Goal: Task Accomplishment & Management: Manage account settings

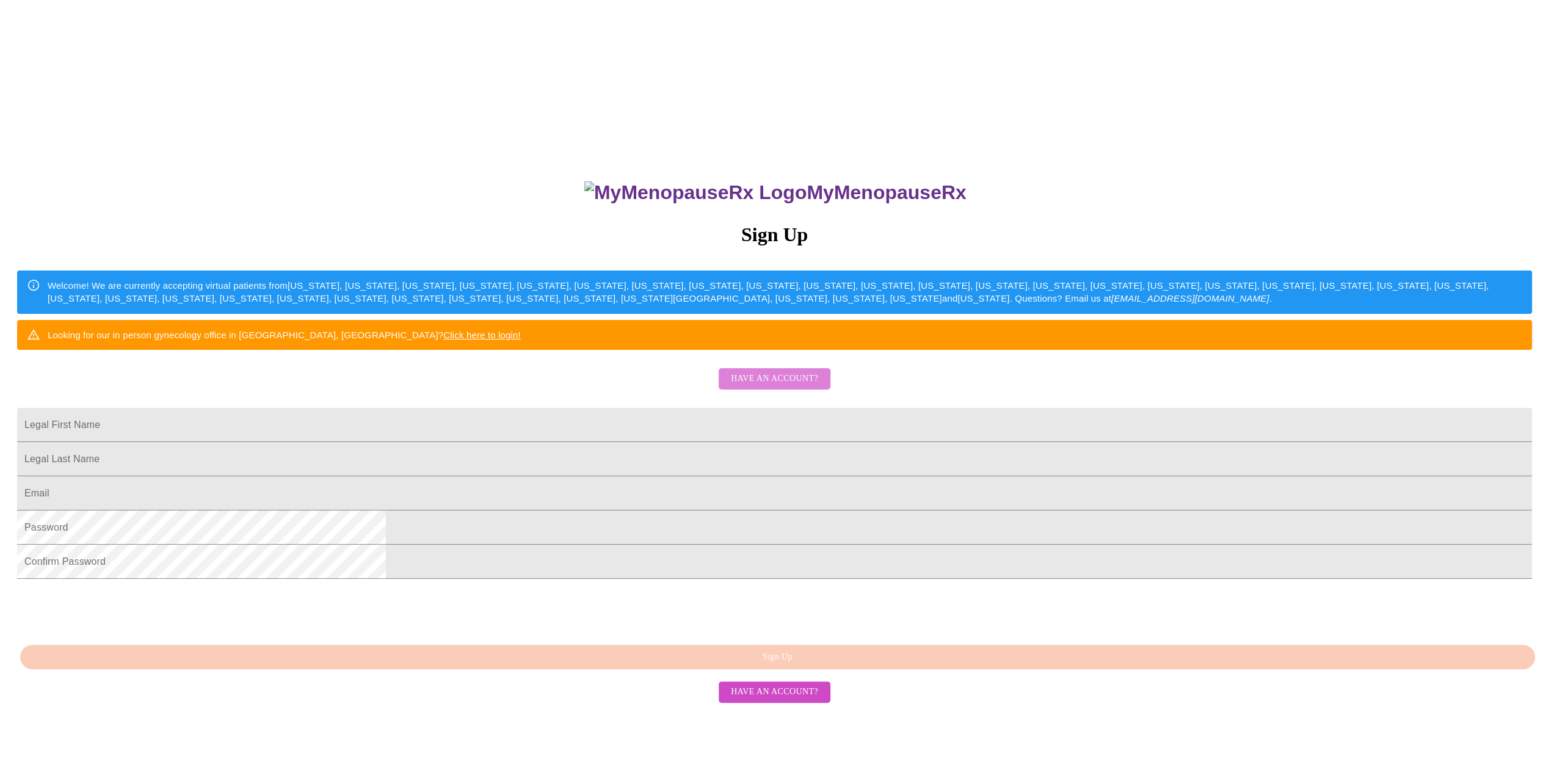
click at [770, 386] on span "Have an account?" at bounding box center [774, 379] width 87 height 15
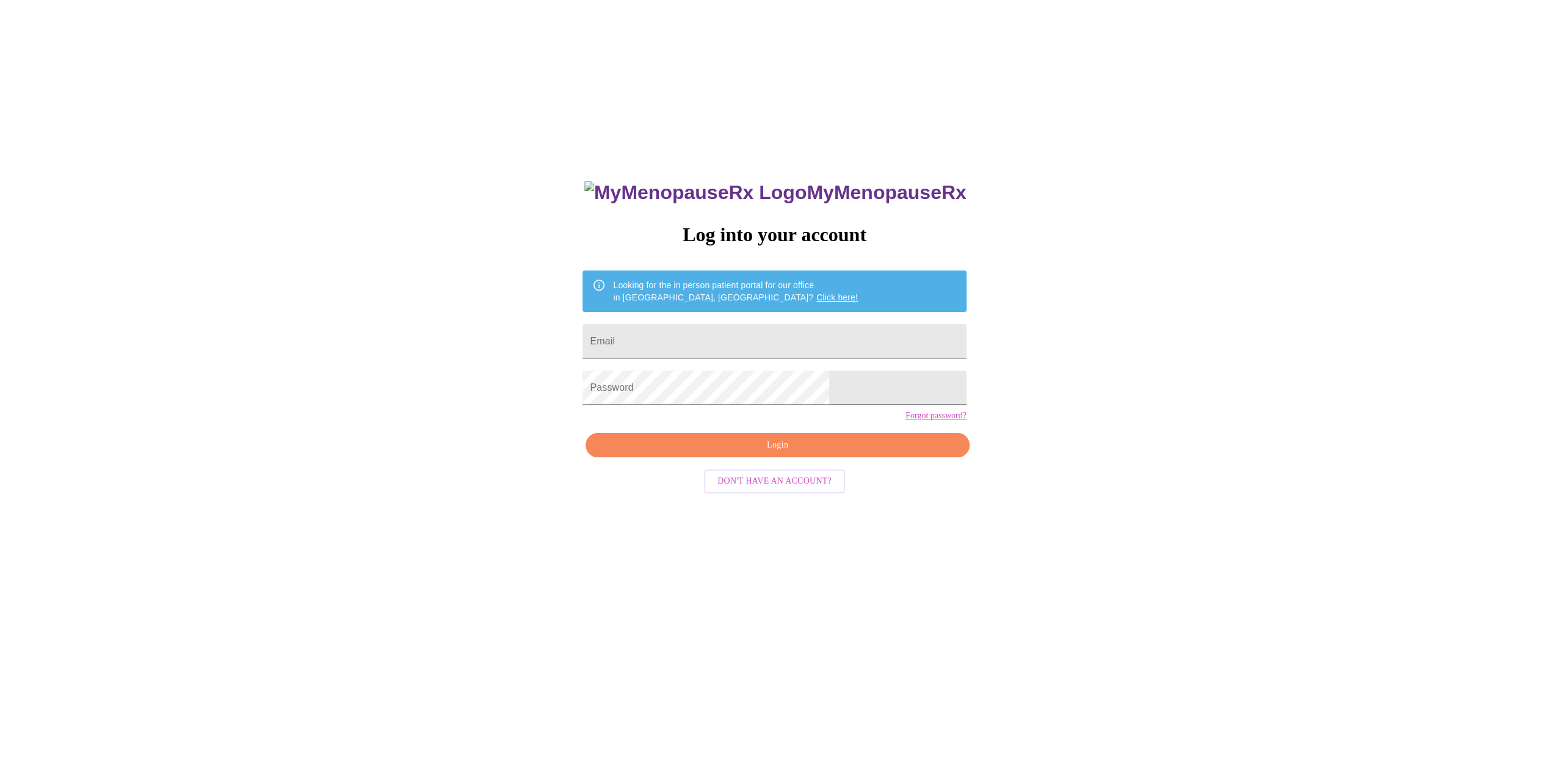
click at [704, 325] on input "Email" at bounding box center [774, 341] width 384 height 34
type input "[EMAIL_ADDRESS][DOMAIN_NAME]"
click at [737, 453] on span "Login" at bounding box center [777, 445] width 355 height 15
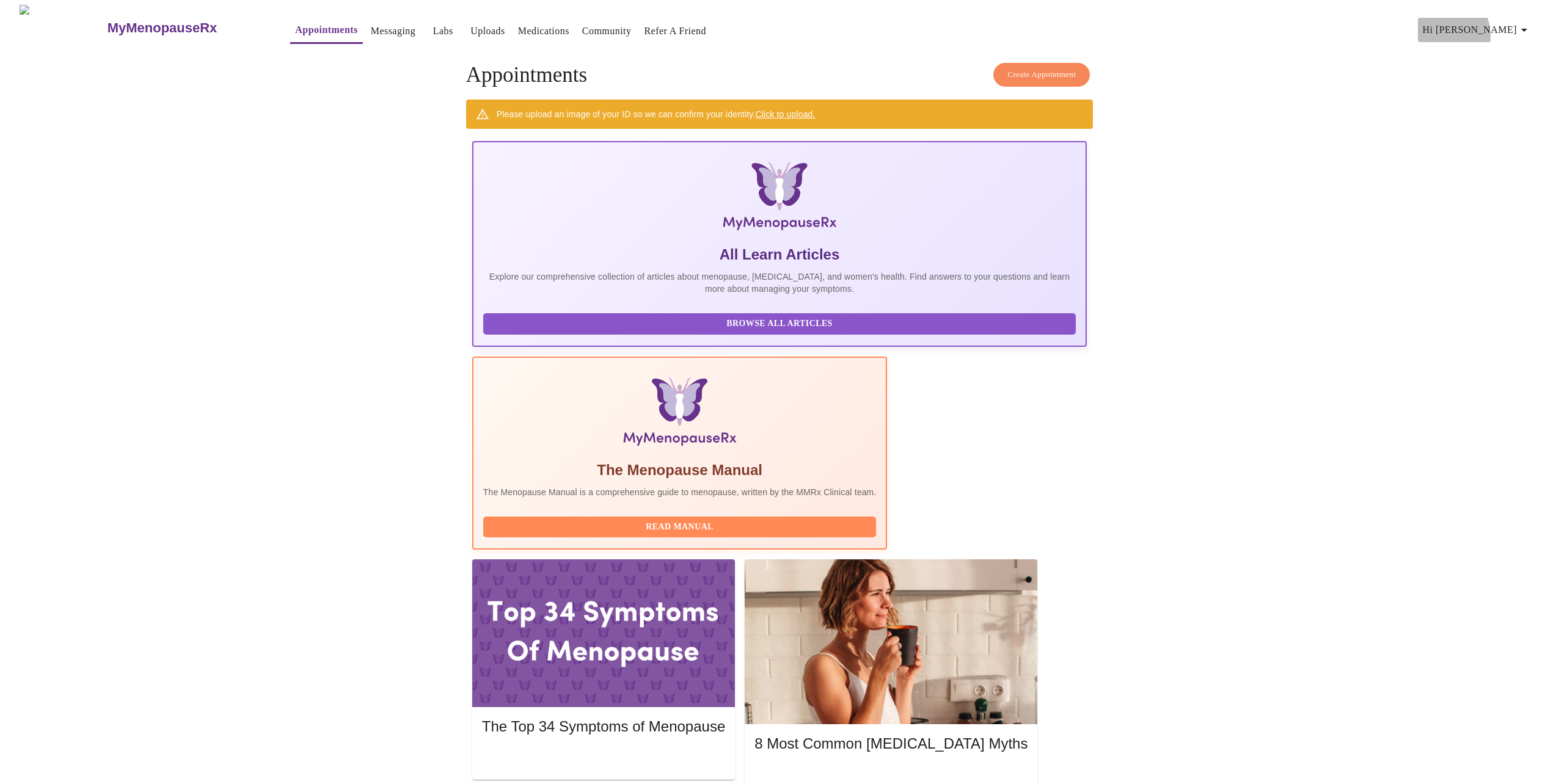
click at [1489, 31] on span "Hi [PERSON_NAME]" at bounding box center [1477, 30] width 109 height 17
click at [1499, 45] on li "Billing" at bounding box center [1507, 47] width 57 height 22
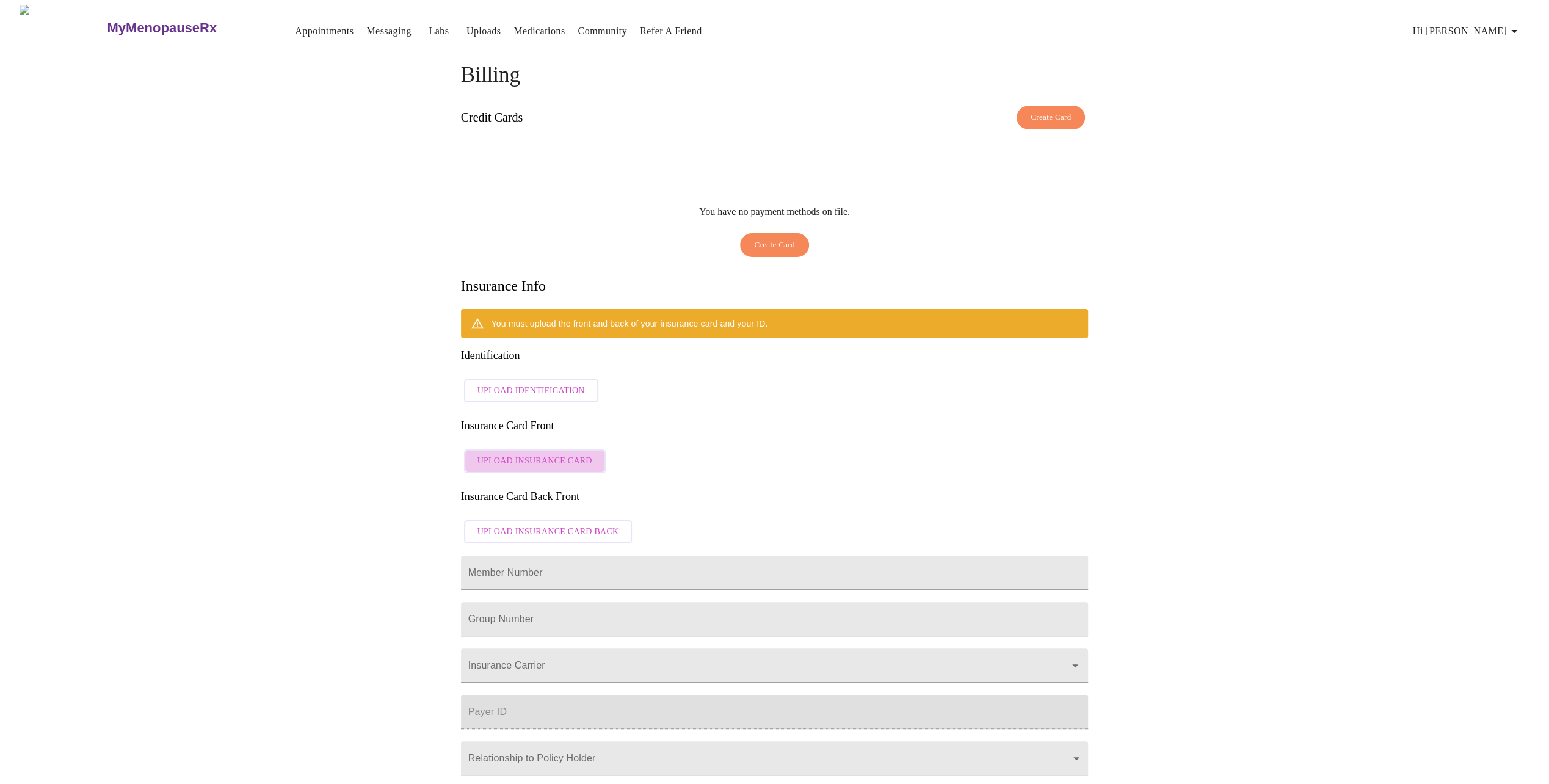
click at [546, 453] on span "Upload Insurance Card" at bounding box center [535, 461] width 115 height 15
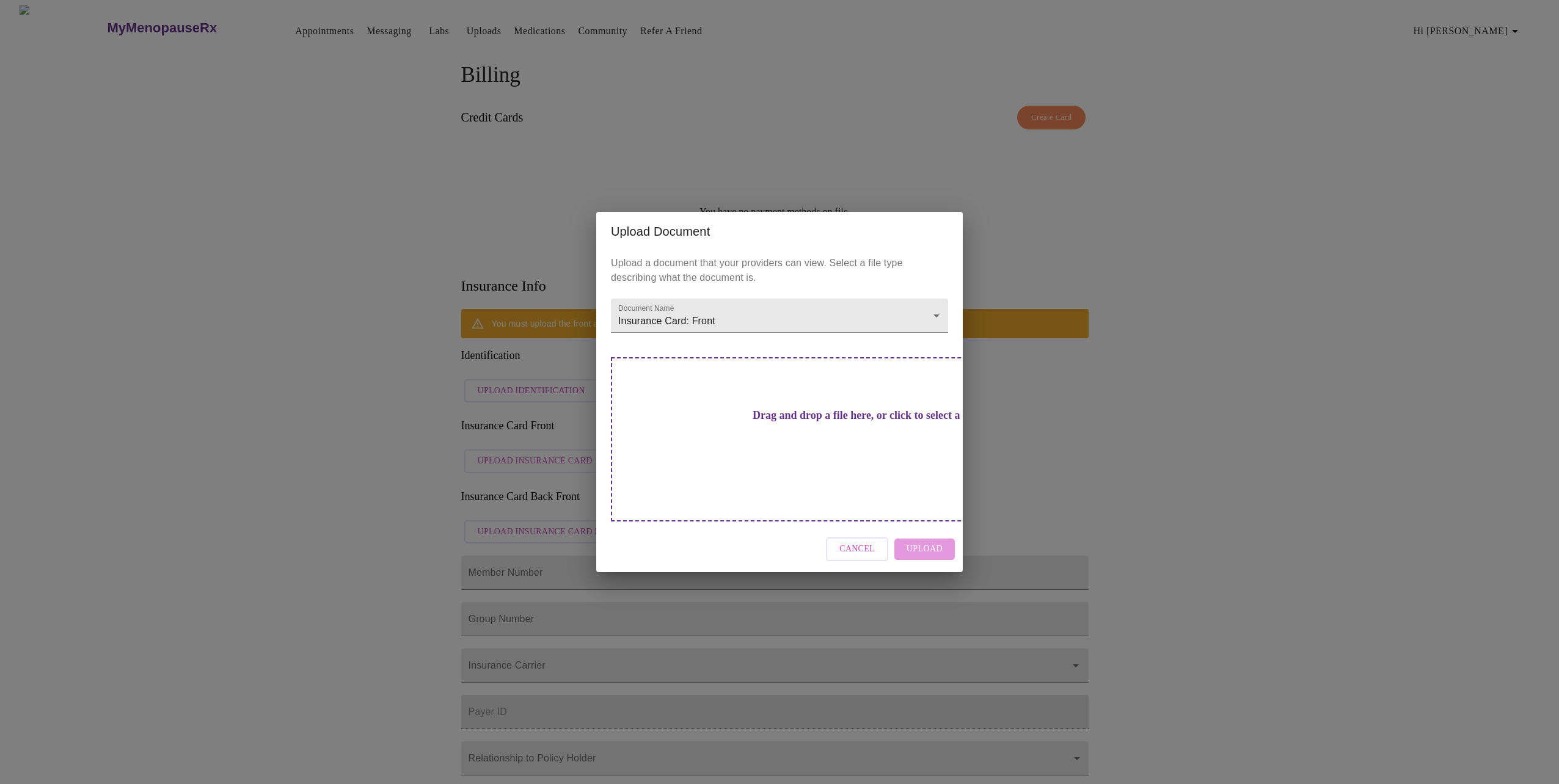
click at [933, 533] on div "Cancel Upload" at bounding box center [780, 549] width 366 height 46
click at [919, 529] on div "Cancel Upload" at bounding box center [780, 549] width 366 height 46
click at [799, 452] on div "Drag and drop a file here, or click to select a file" at bounding box center [865, 439] width 509 height 164
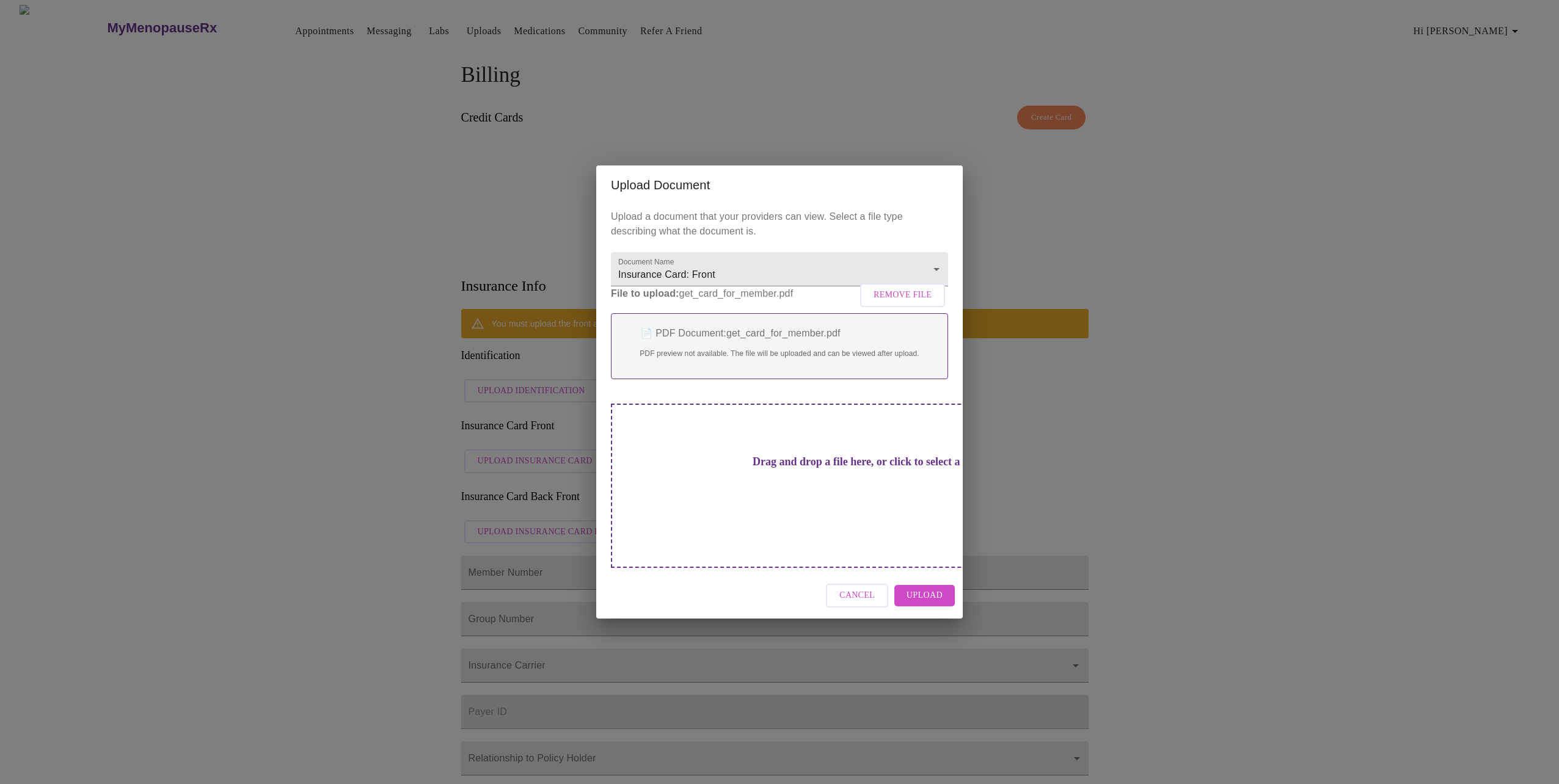
click at [918, 588] on span "Upload" at bounding box center [924, 595] width 36 height 15
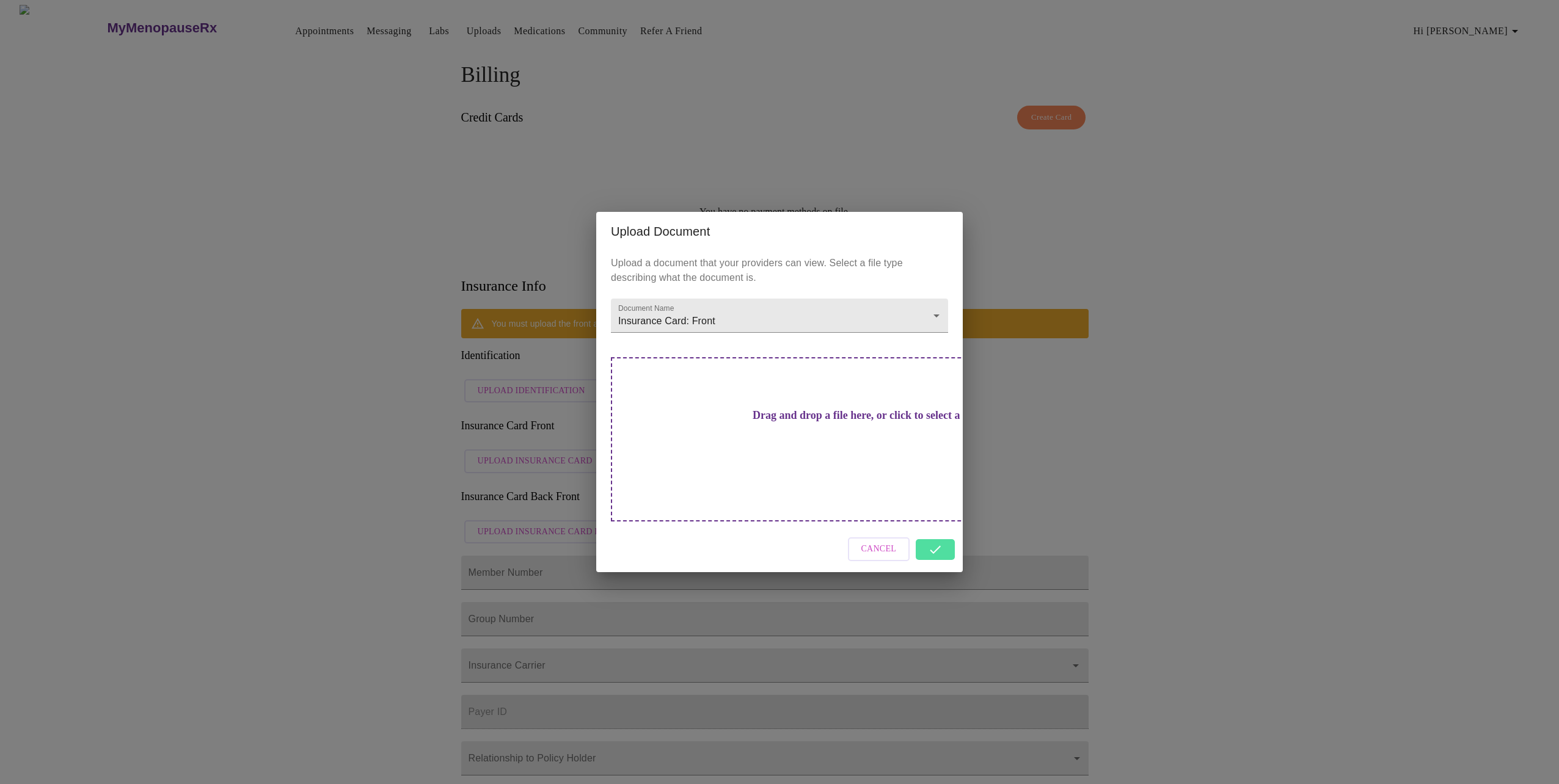
click at [938, 533] on div "Cancel" at bounding box center [780, 549] width 366 height 46
click at [937, 527] on div "Cancel" at bounding box center [780, 549] width 366 height 46
click at [931, 529] on div "Cancel" at bounding box center [780, 549] width 366 height 46
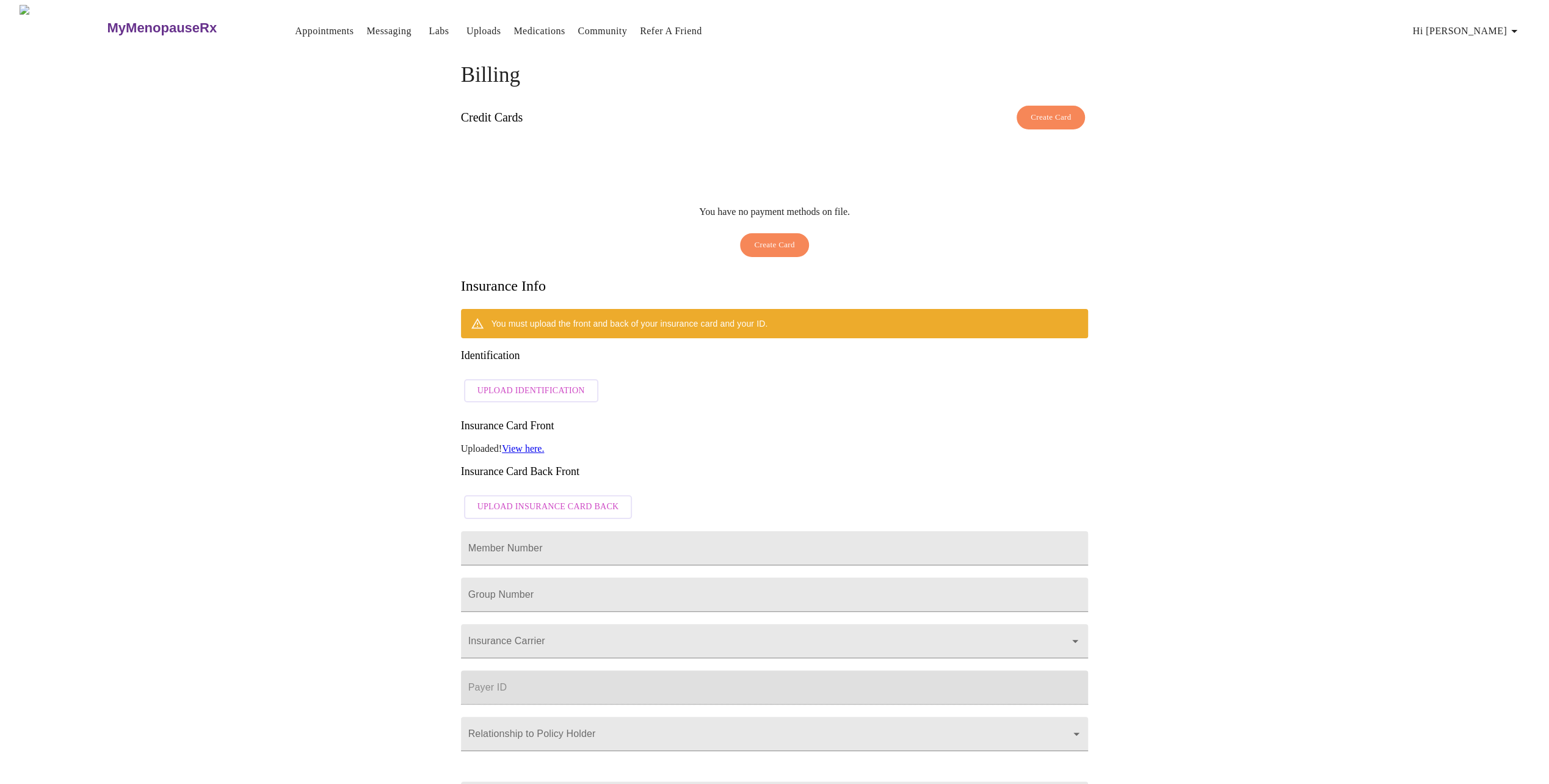
drag, startPoint x: 930, startPoint y: 529, endPoint x: 1080, endPoint y: 436, distance: 176.5
click at [1080, 436] on div "You must upload the front and back of your insurance card and your ID. Identifi…" at bounding box center [775, 588] width 628 height 559
click at [556, 499] on span "Upload Insurance Card Back" at bounding box center [548, 507] width 142 height 15
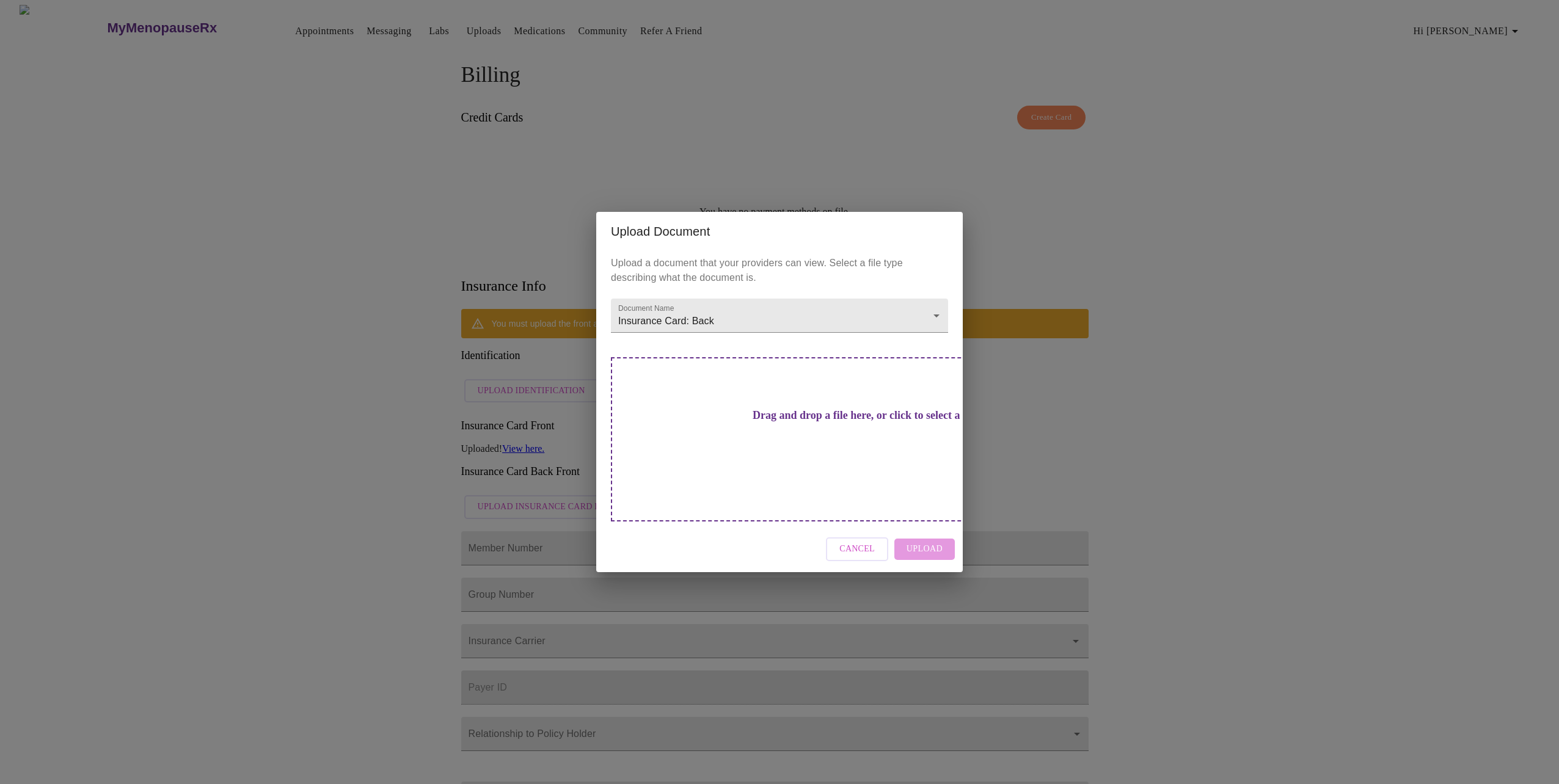
click at [803, 422] on h3 "Drag and drop a file here, or click to select a file" at bounding box center [865, 415] width 337 height 12
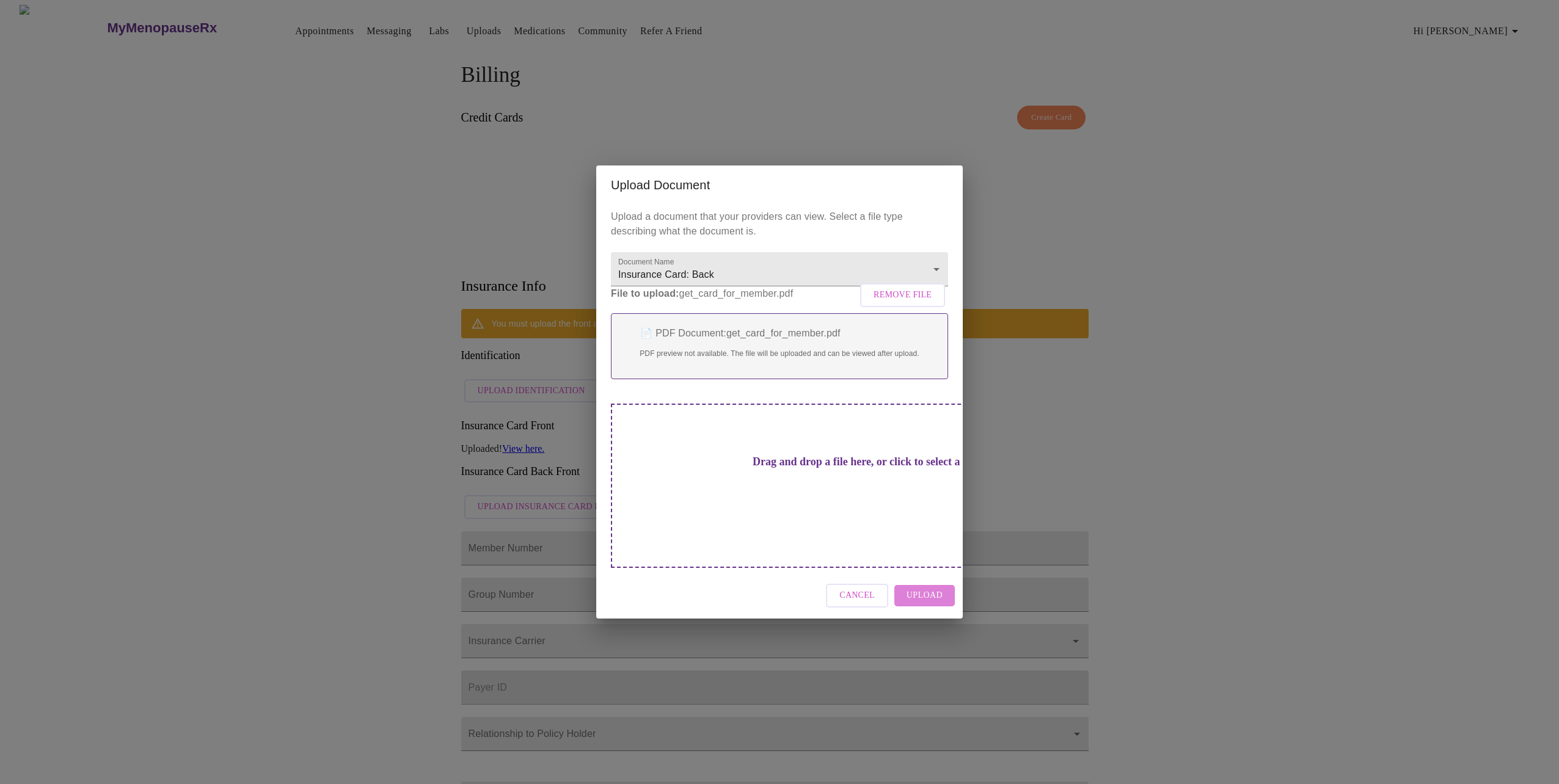
click at [930, 589] on button "Upload" at bounding box center [924, 595] width 61 height 22
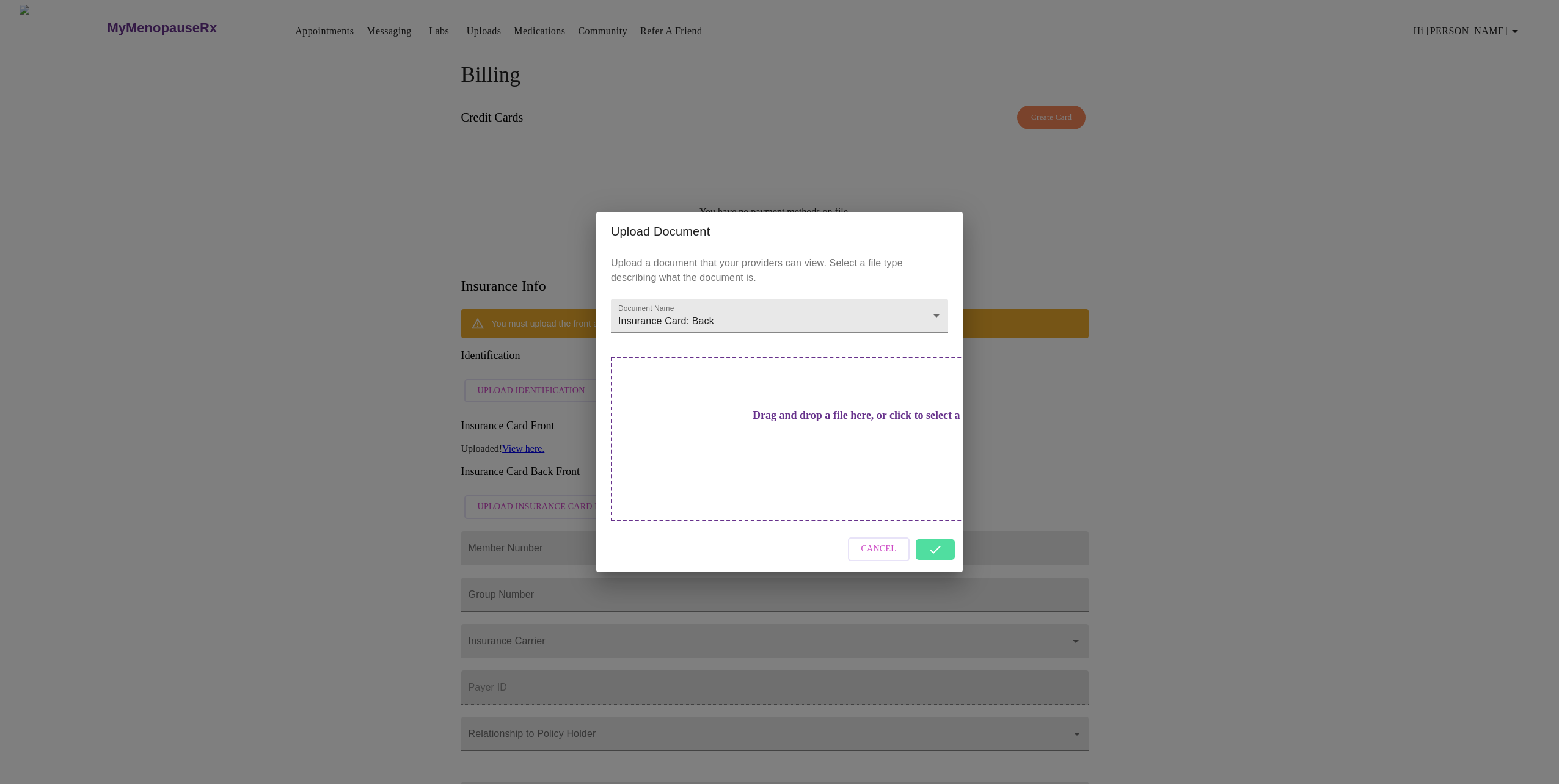
click at [1084, 443] on div "Upload Document Upload a document that your providers can view. Select a file t…" at bounding box center [780, 392] width 1559 height 784
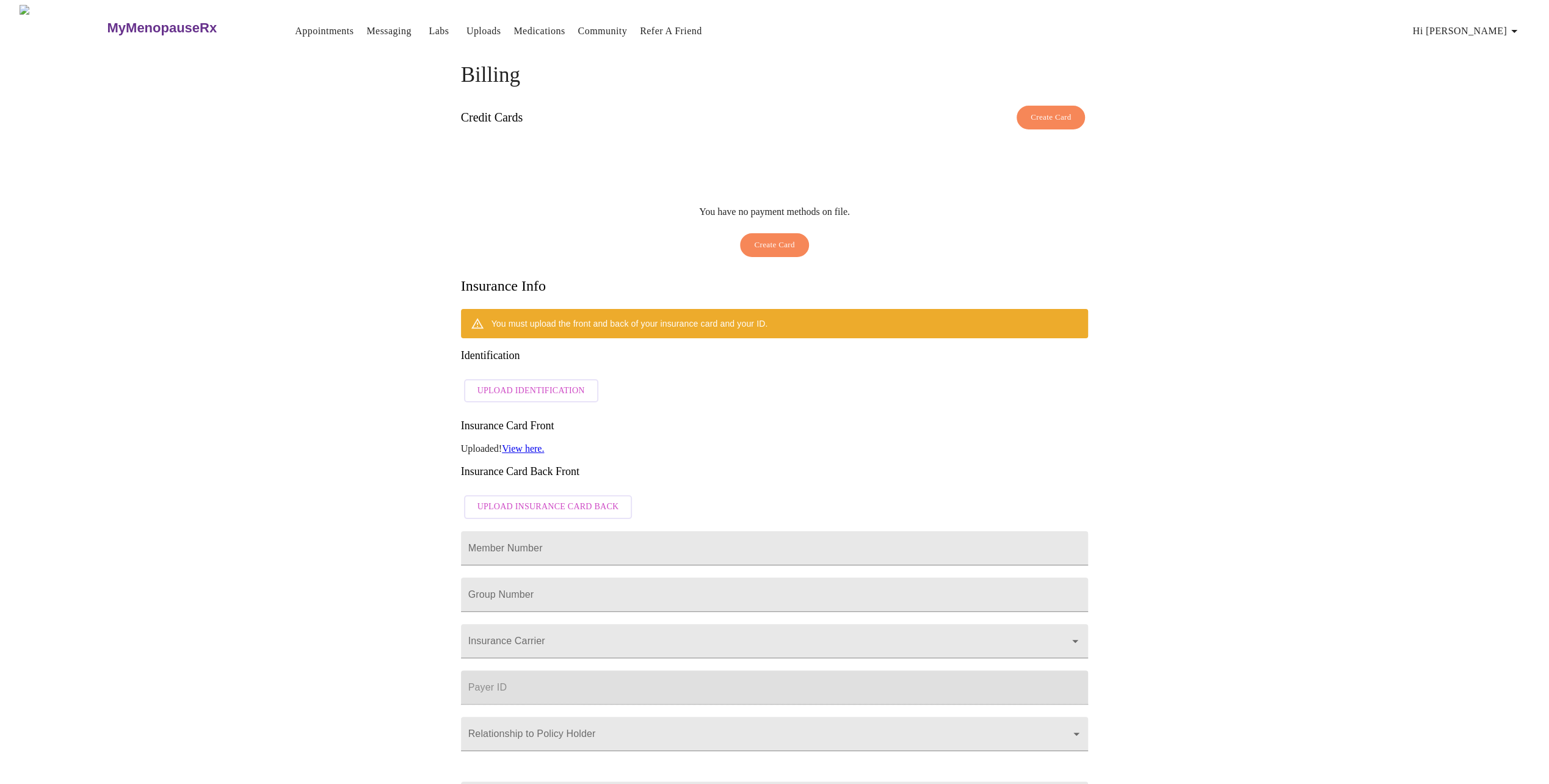
click at [507, 384] on span "Upload Identification" at bounding box center [531, 391] width 107 height 15
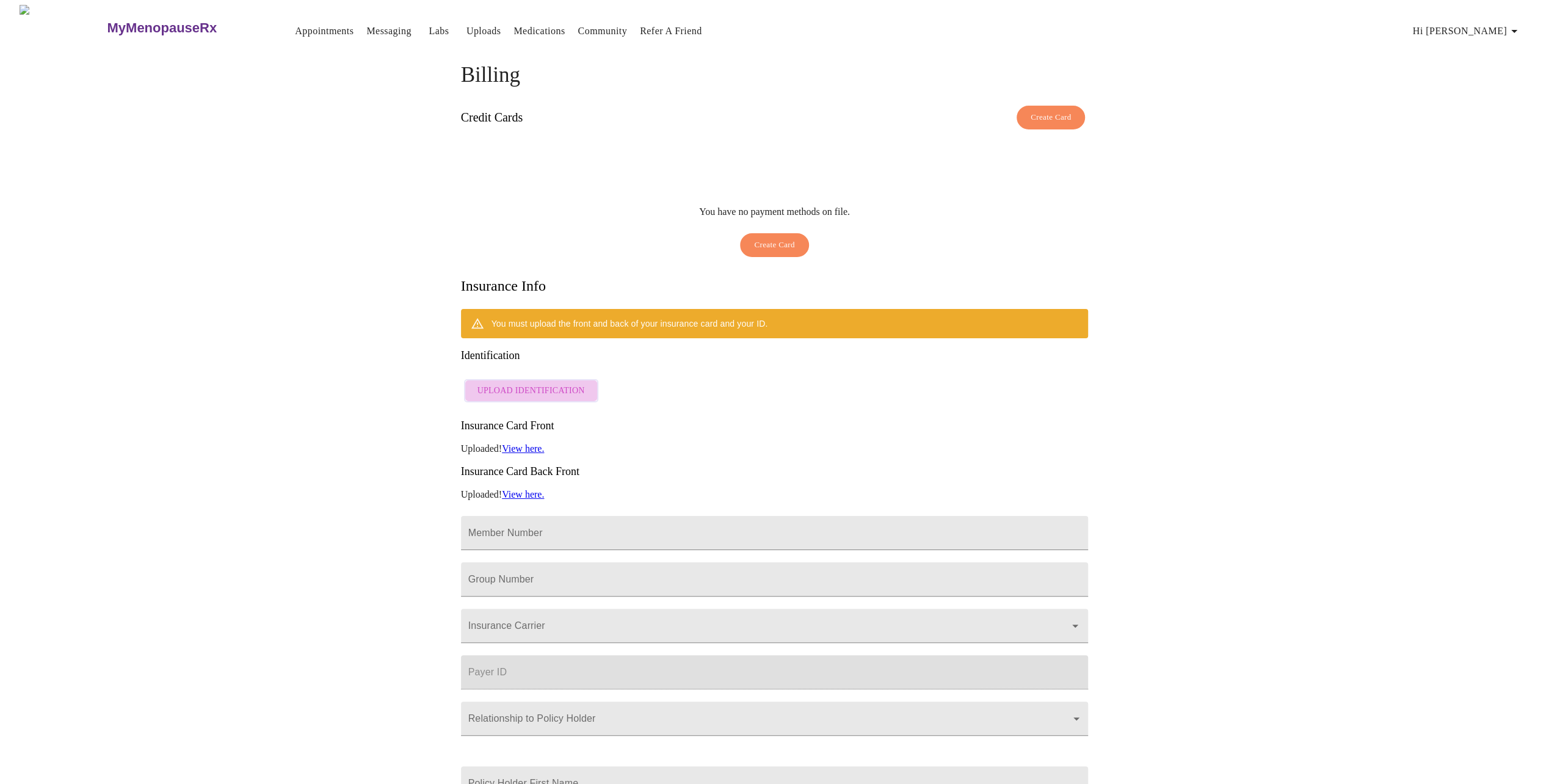
click at [547, 384] on span "Upload Identification" at bounding box center [531, 391] width 107 height 15
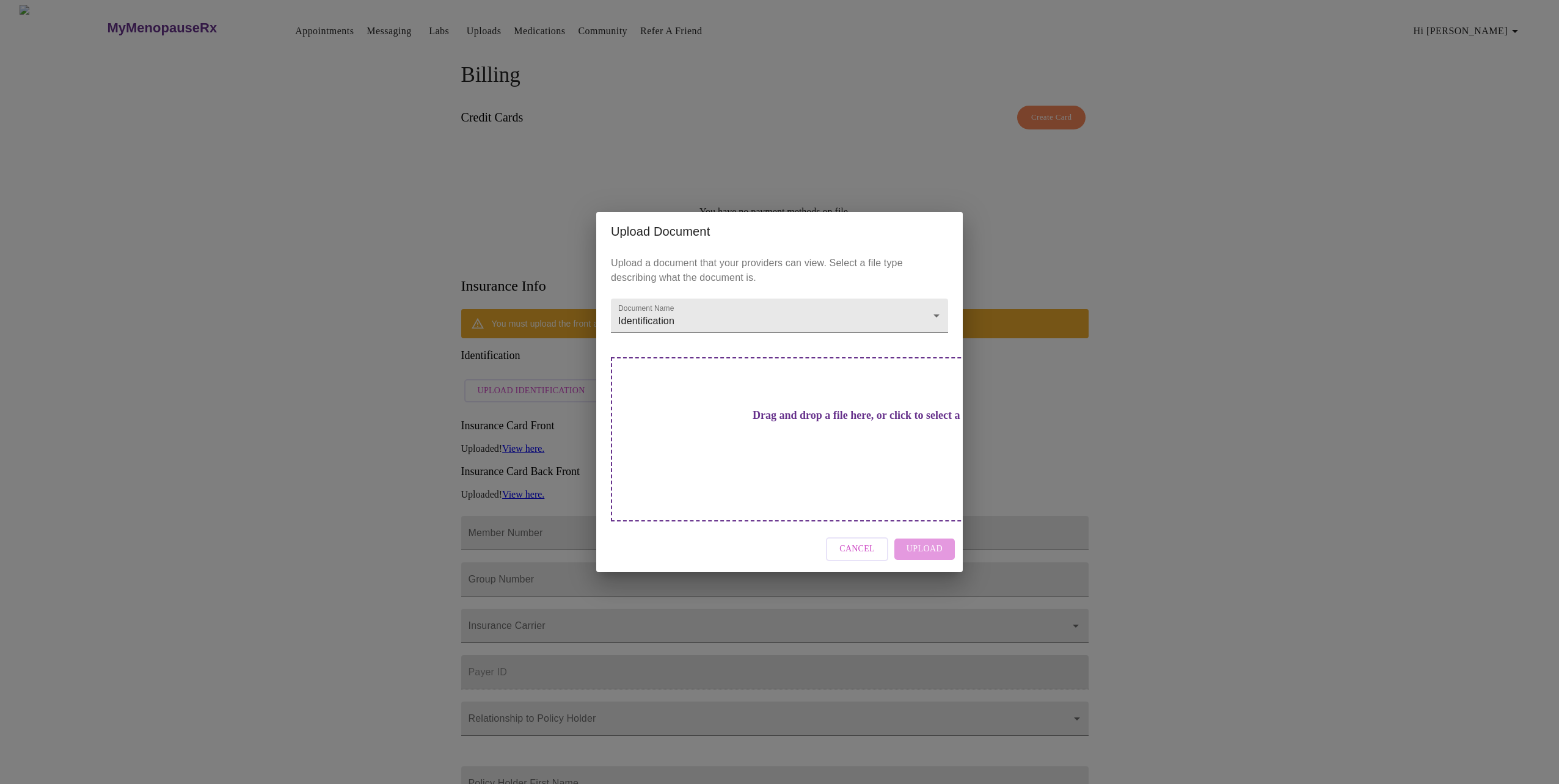
click at [814, 422] on h3 "Drag and drop a file here, or click to select a file" at bounding box center [865, 415] width 337 height 12
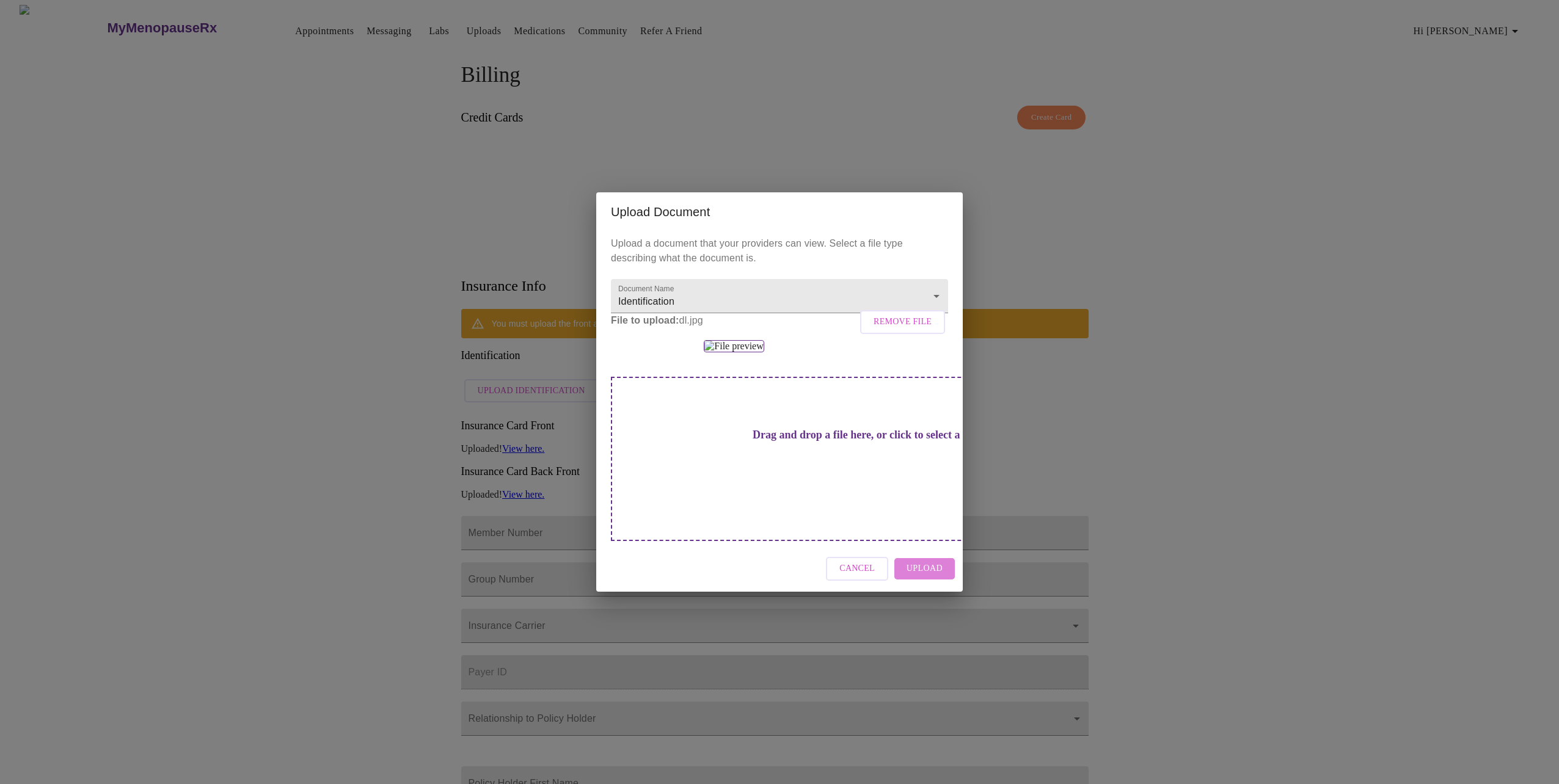
click at [942, 576] on span "Upload" at bounding box center [924, 569] width 36 height 15
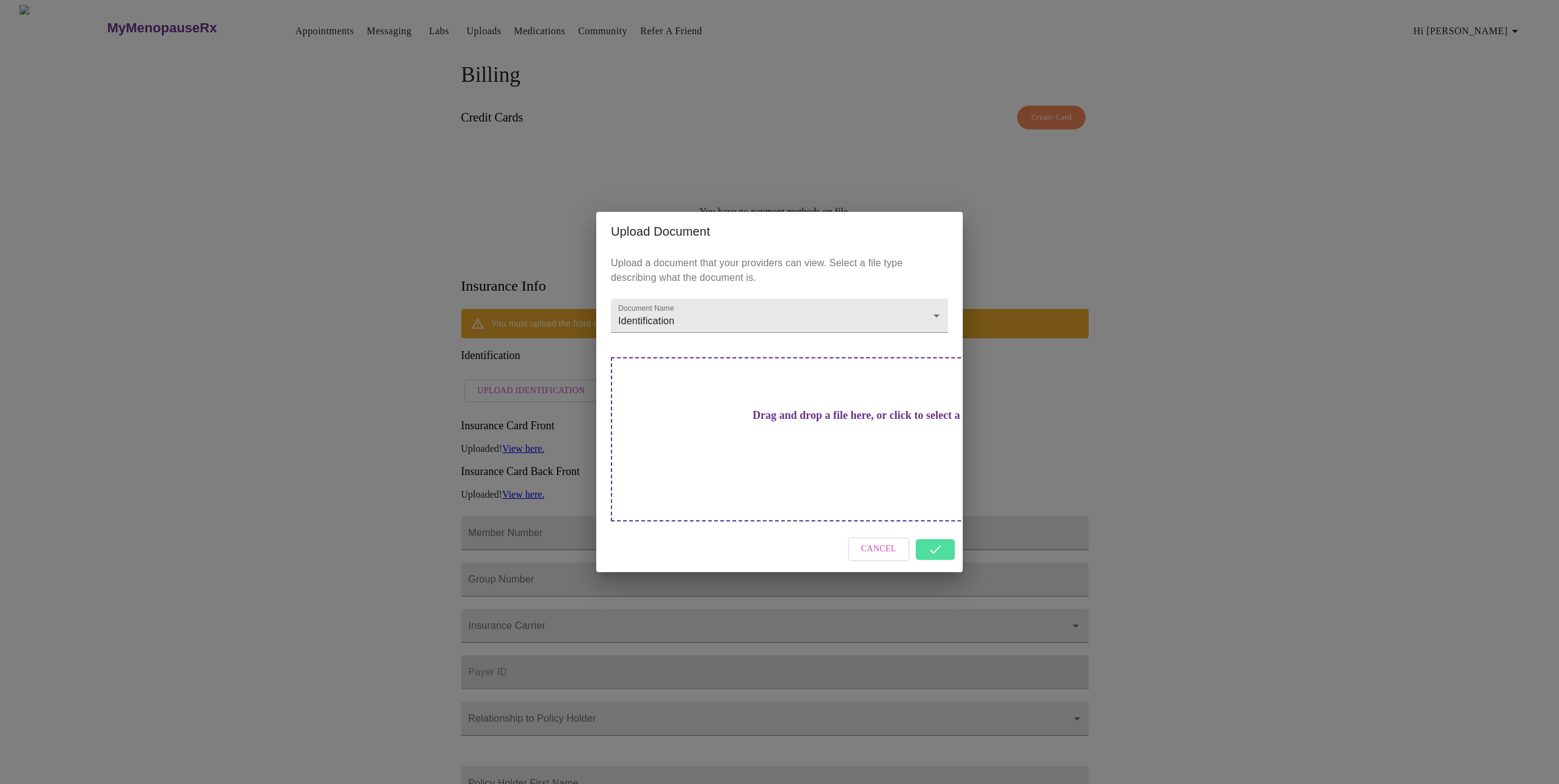
click at [936, 532] on div "Cancel" at bounding box center [780, 549] width 366 height 46
click at [939, 527] on div "Cancel" at bounding box center [780, 549] width 366 height 46
click at [948, 536] on div "Cancel" at bounding box center [780, 549] width 366 height 46
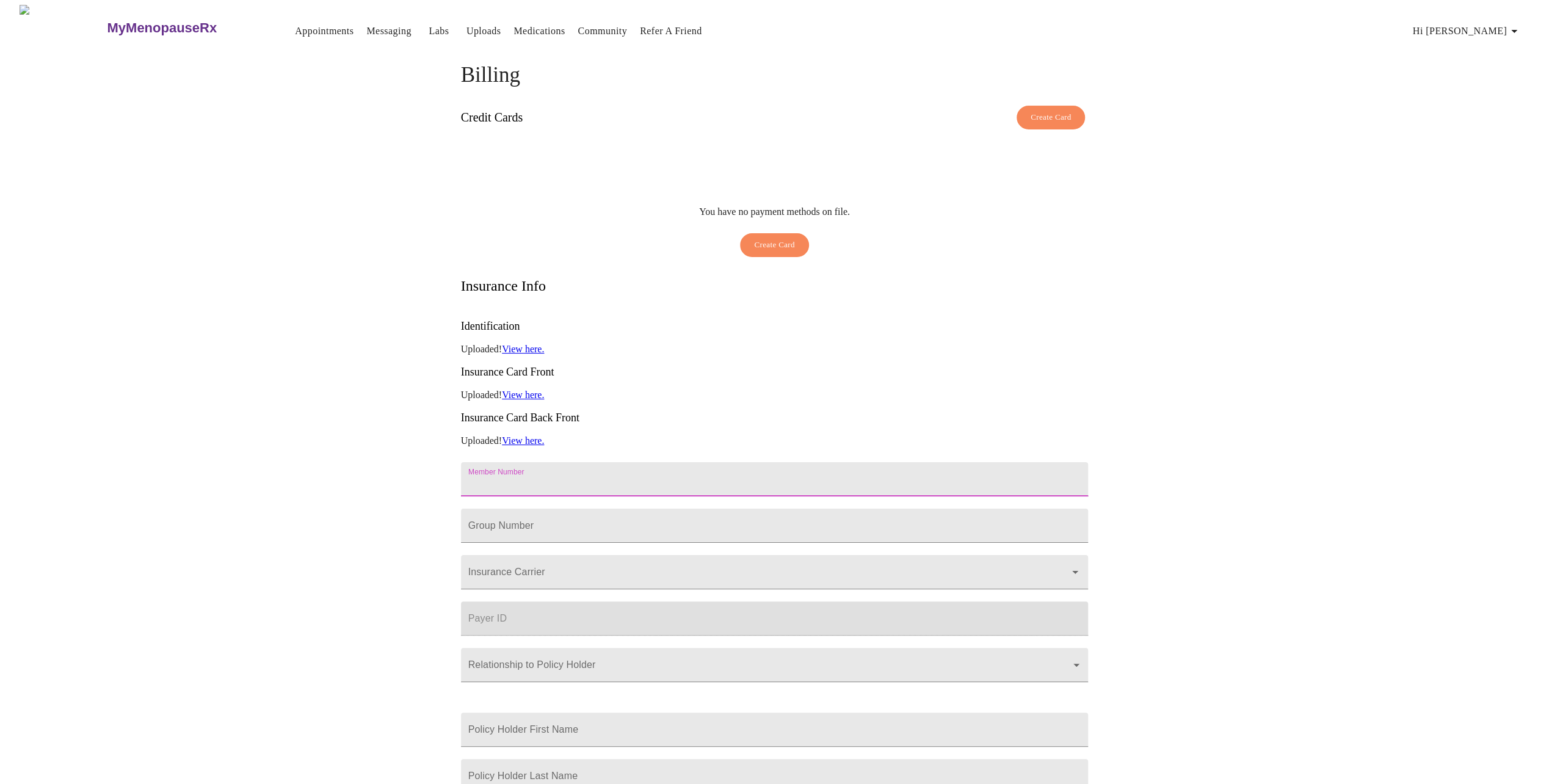
click at [523, 463] on input "Member Number" at bounding box center [775, 479] width 628 height 34
click at [538, 463] on input "Member Number" at bounding box center [775, 479] width 628 height 34
click at [592, 508] on input "Member Number" at bounding box center [775, 525] width 628 height 34
drag, startPoint x: 540, startPoint y: 433, endPoint x: 434, endPoint y: 430, distance: 106.0
click at [434, 430] on div "Billing Credit Cards Create Card You have no payment methods on file. Create Ca…" at bounding box center [774, 448] width 782 height 769
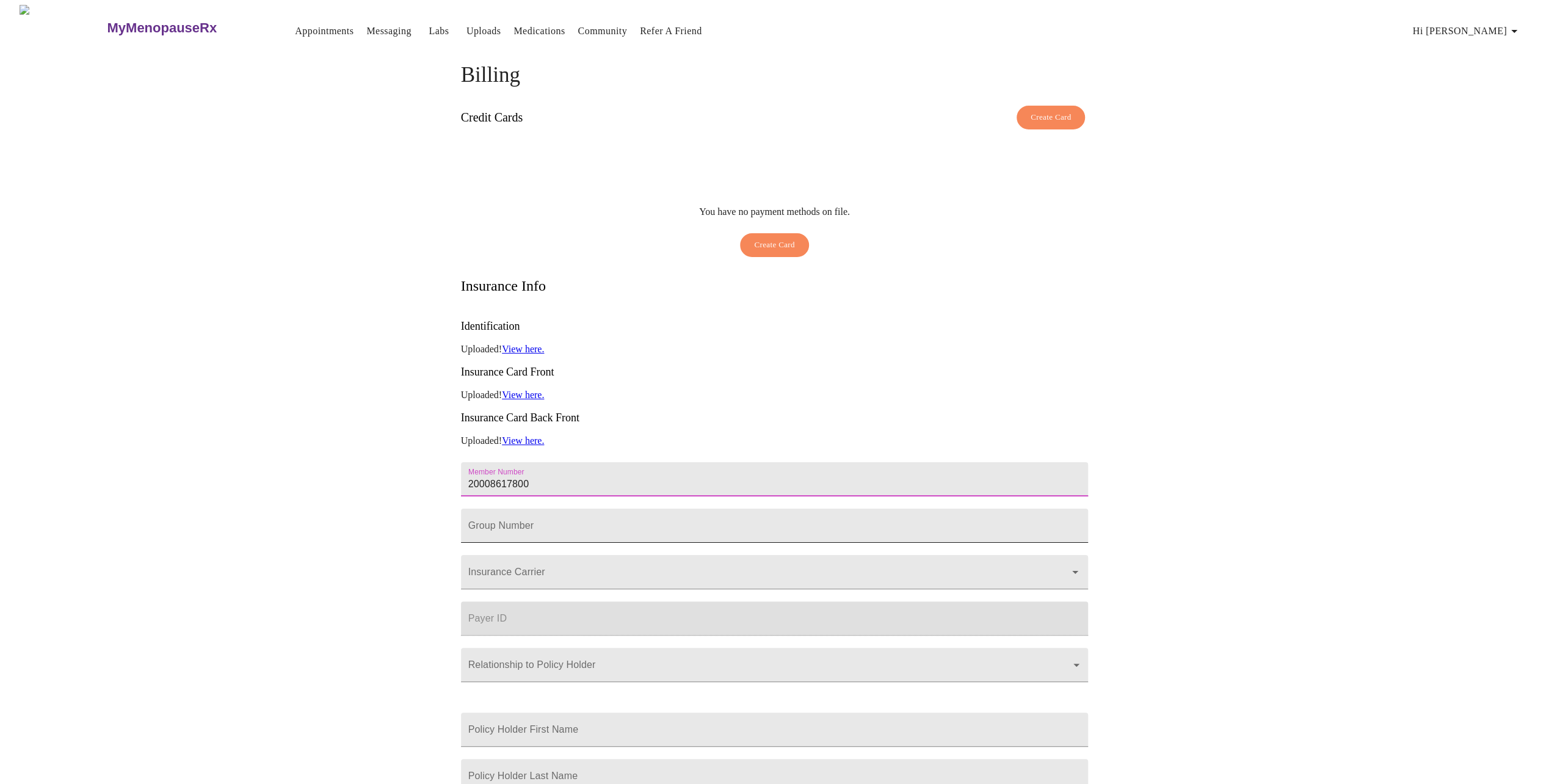
type input "20008617800"
click at [502, 508] on input "Member Number" at bounding box center [775, 525] width 628 height 34
type input "A0000034"
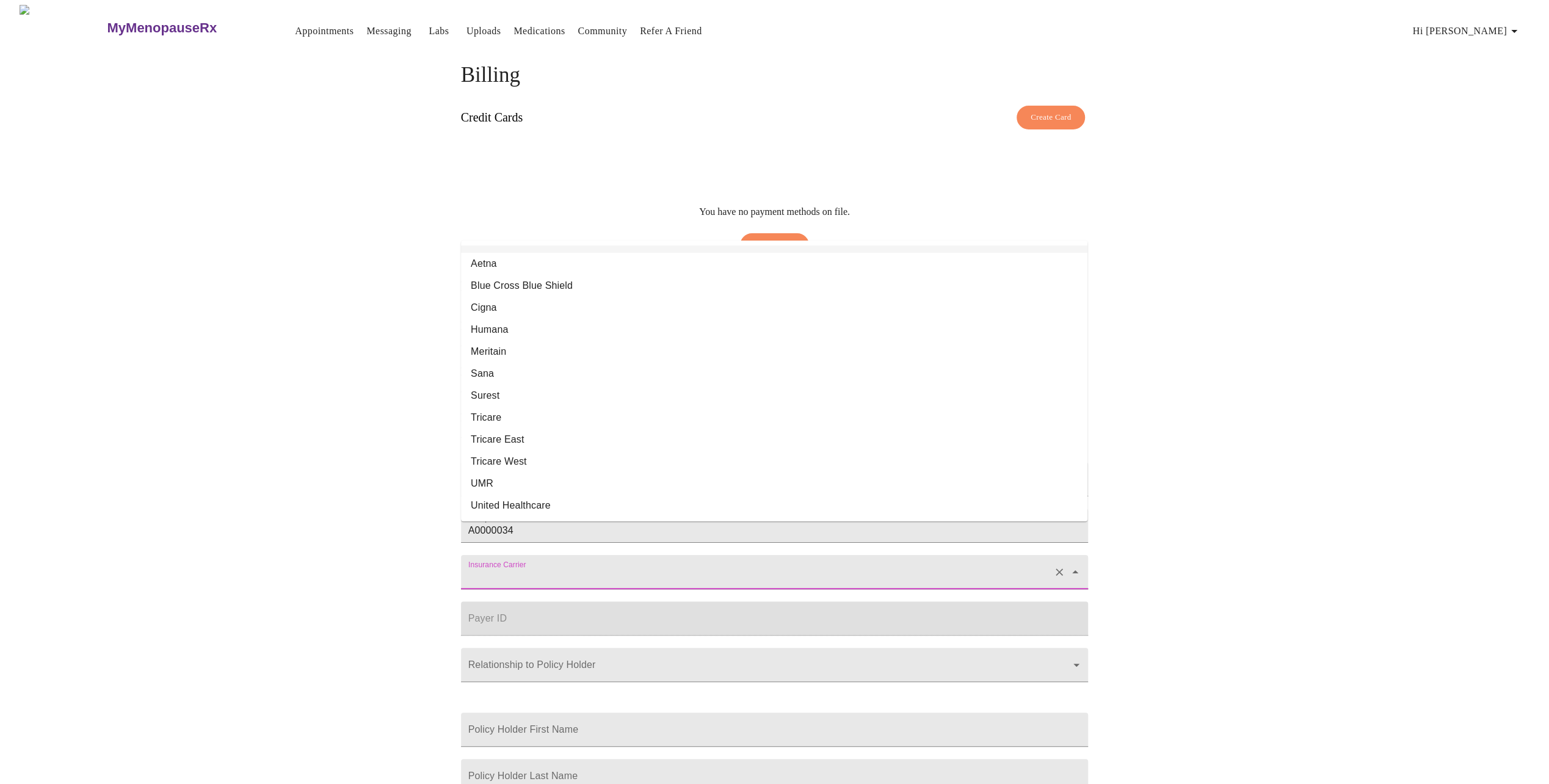
click at [522, 566] on input "Insurance Carrier" at bounding box center [757, 577] width 583 height 22
click at [541, 268] on li "Aetna" at bounding box center [774, 263] width 626 height 22
type input "Aetna"
type input "60054"
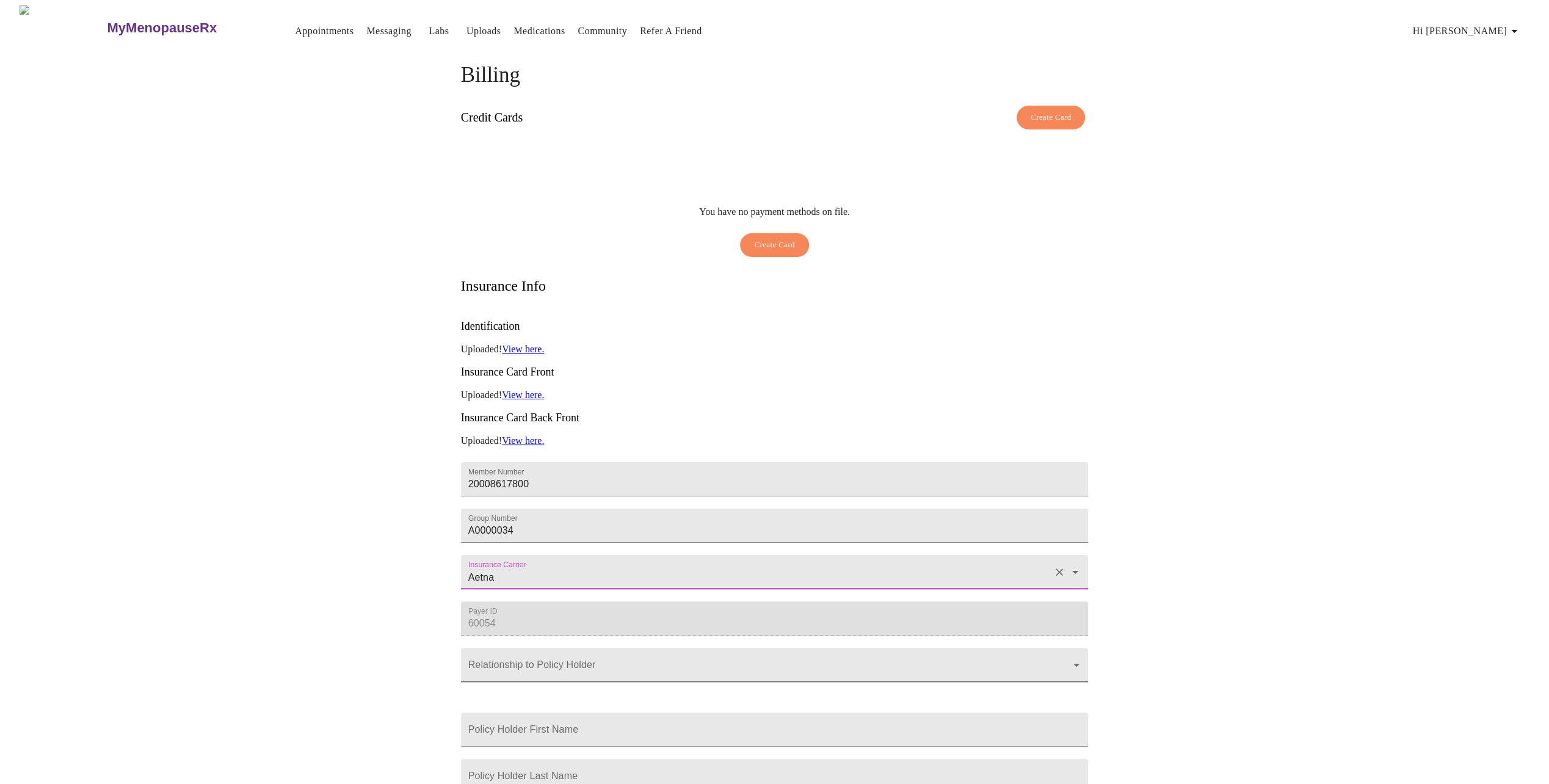
click at [533, 654] on body "MyMenopauseRx Appointments Messaging Labs Uploads Medications Community Refer a…" at bounding box center [774, 419] width 1539 height 827
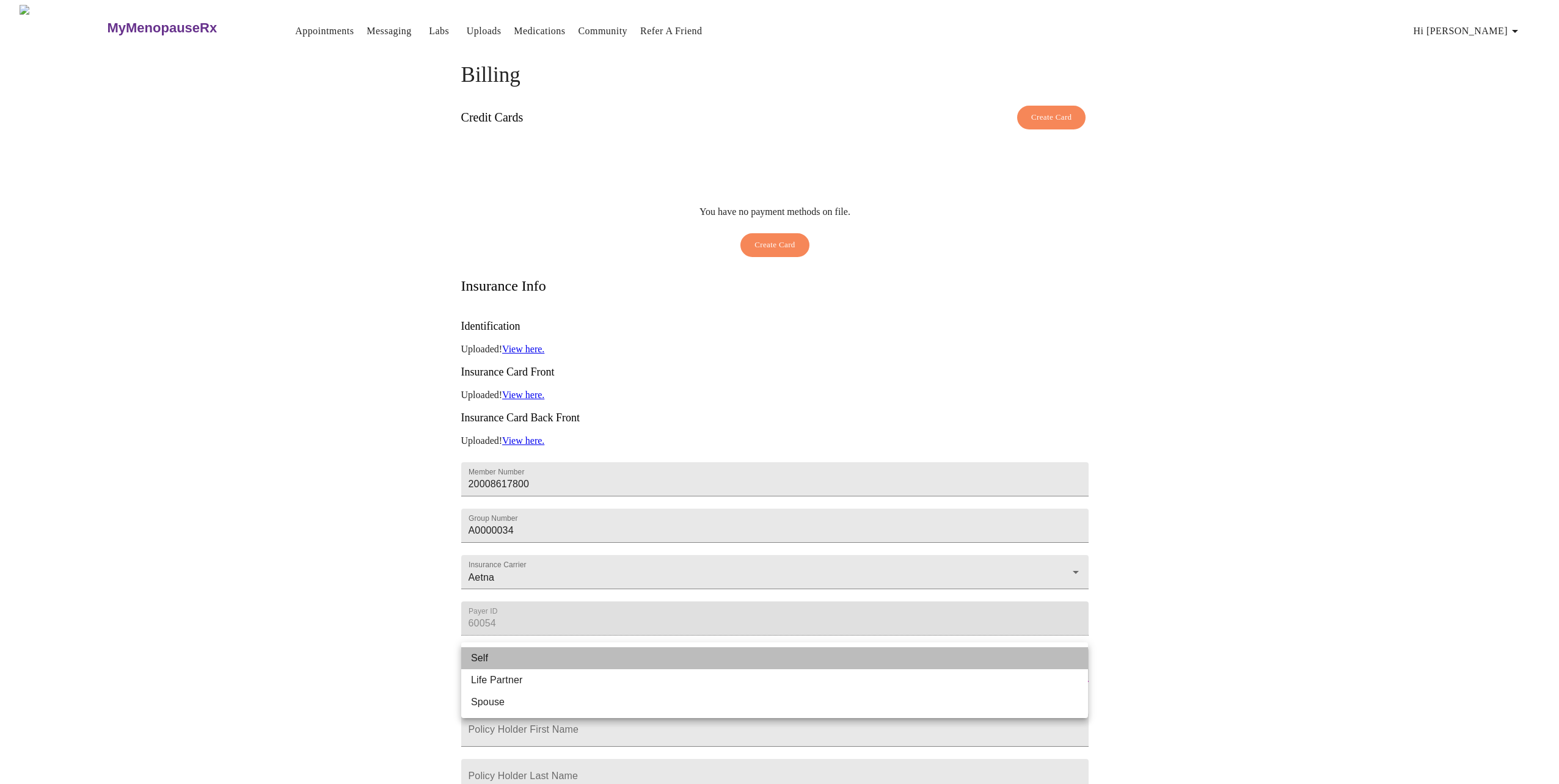
click at [499, 659] on li "Self" at bounding box center [775, 658] width 627 height 22
type input "Self"
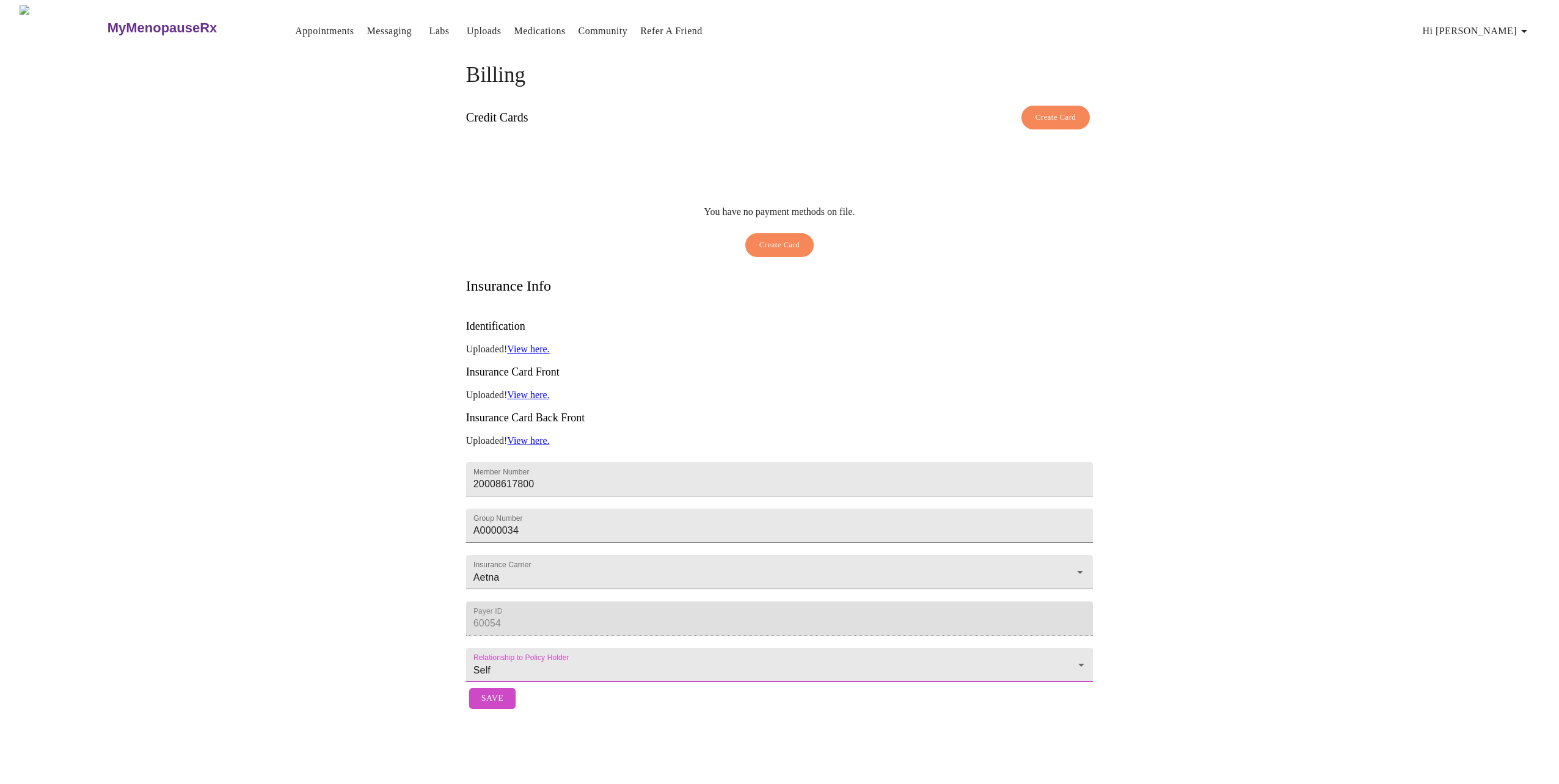
click at [499, 701] on span "Save" at bounding box center [492, 698] width 22 height 15
click at [493, 700] on span "Save" at bounding box center [492, 698] width 22 height 15
click at [1498, 24] on span "Hi [PERSON_NAME]" at bounding box center [1477, 31] width 109 height 17
click at [1509, 70] on li "Invoices" at bounding box center [1507, 70] width 57 height 22
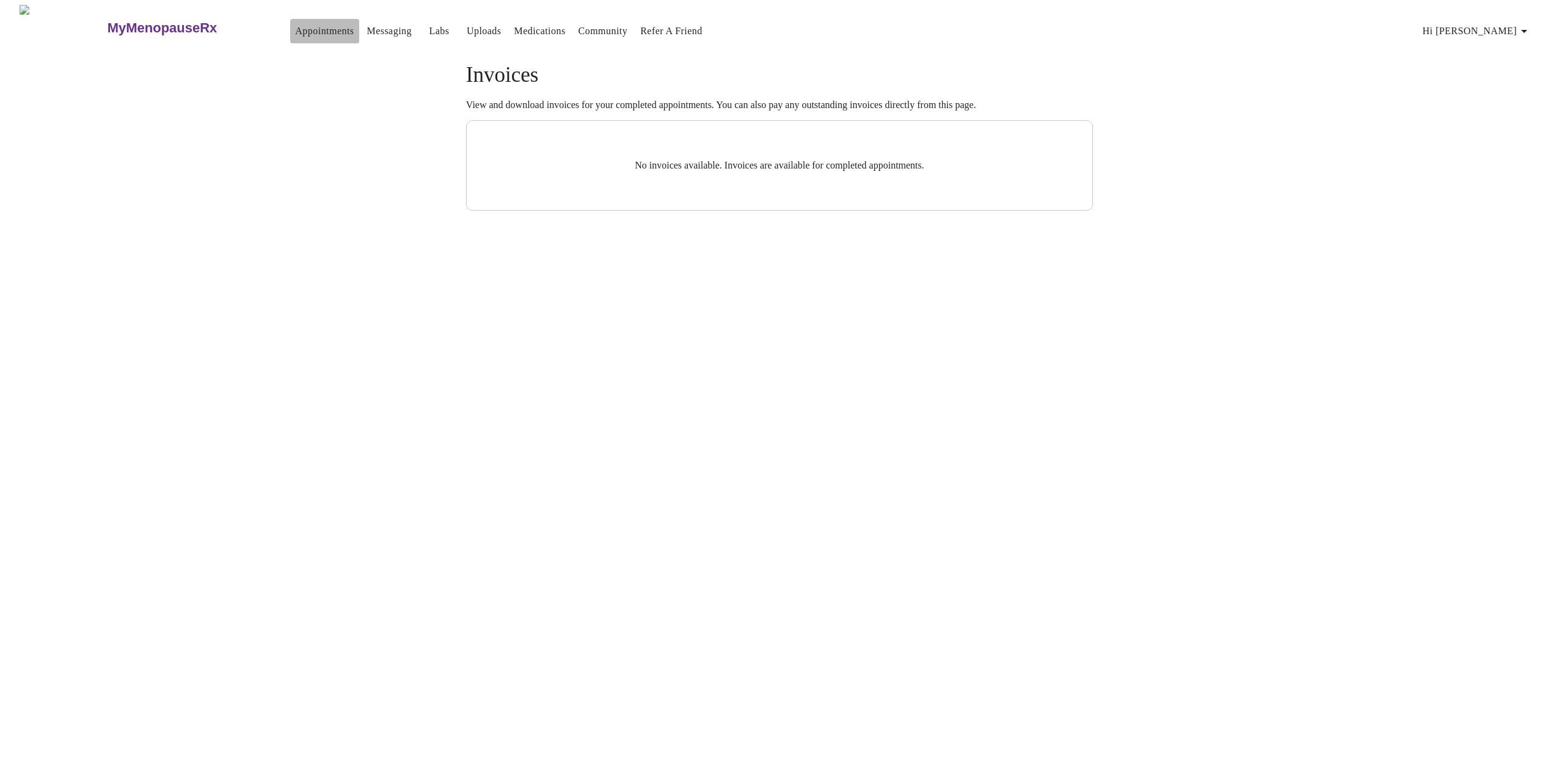
click at [295, 26] on link "Appointments" at bounding box center [324, 31] width 59 height 17
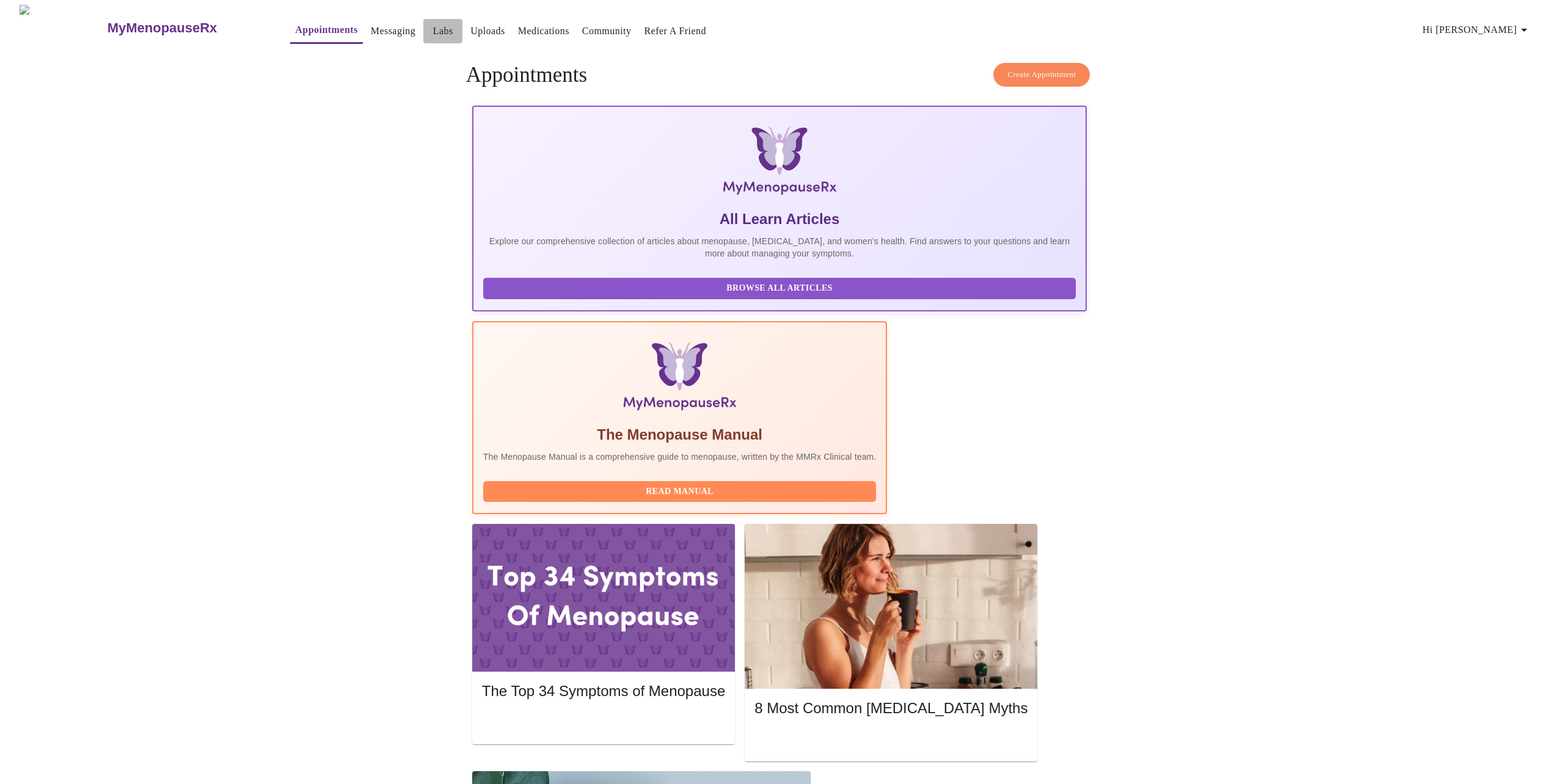
click at [433, 27] on link "Labs" at bounding box center [443, 31] width 20 height 17
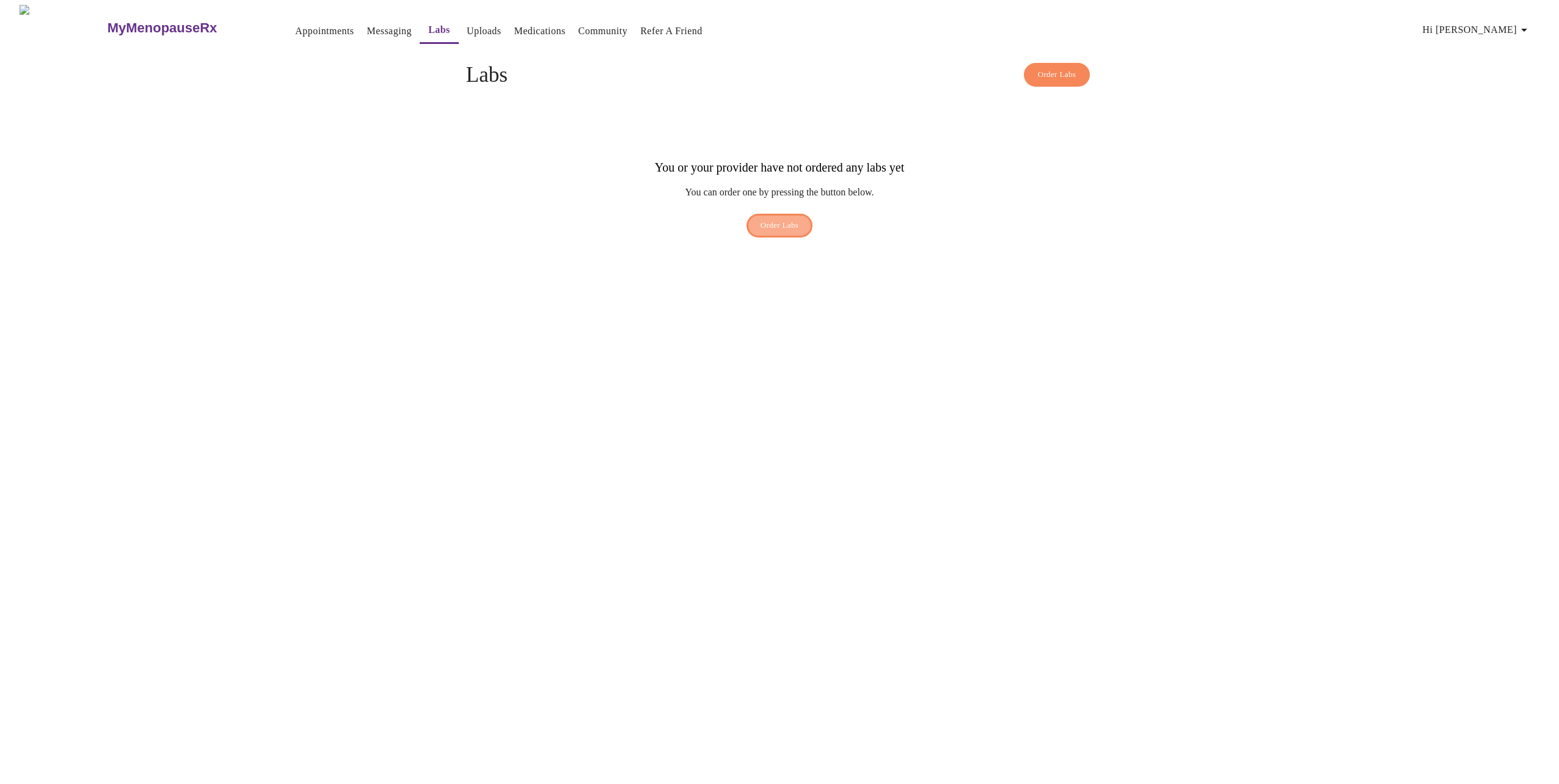
click at [763, 218] on span "Order Labs" at bounding box center [780, 225] width 38 height 14
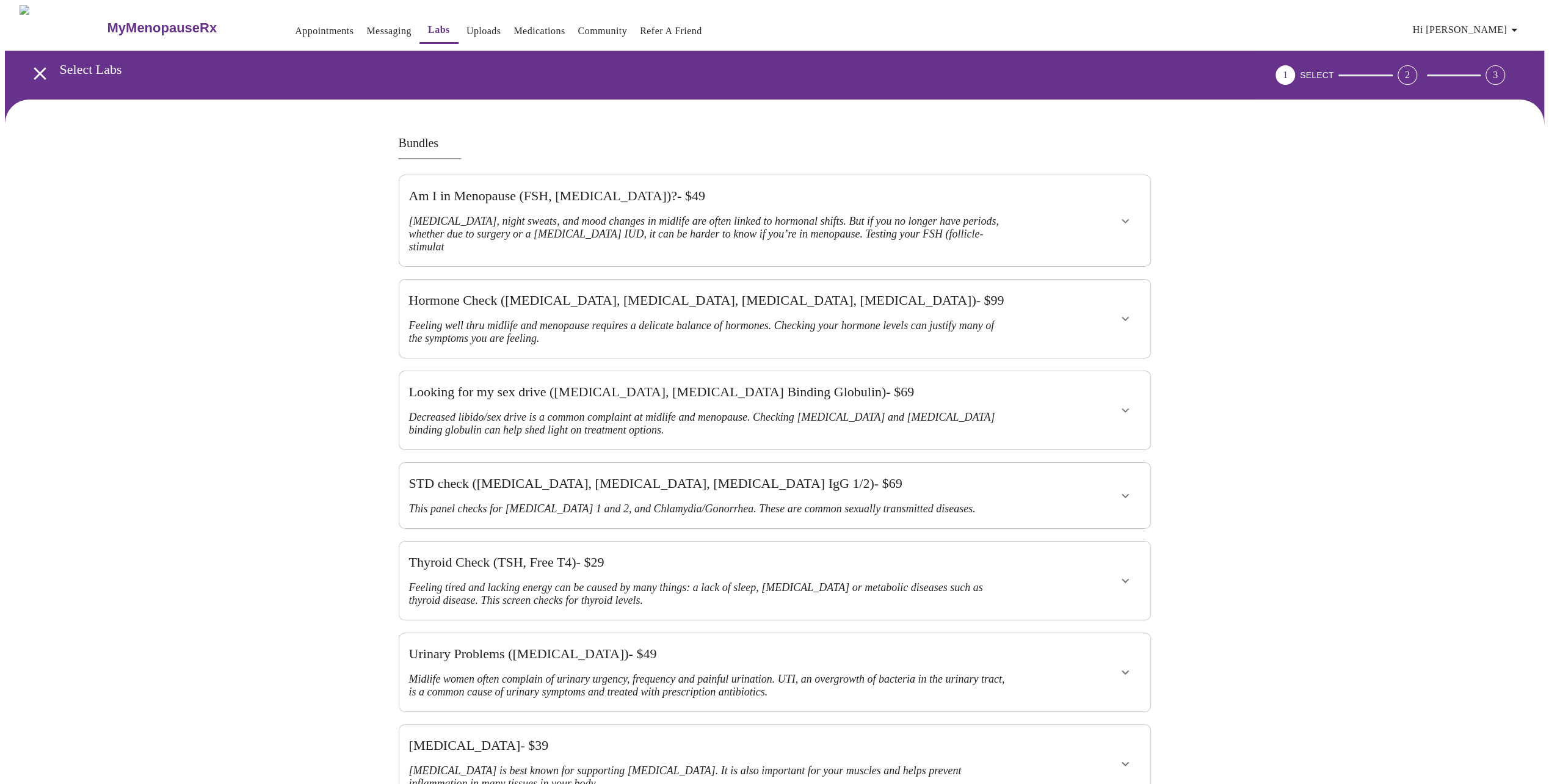
click at [520, 22] on link "Medications" at bounding box center [539, 31] width 51 height 17
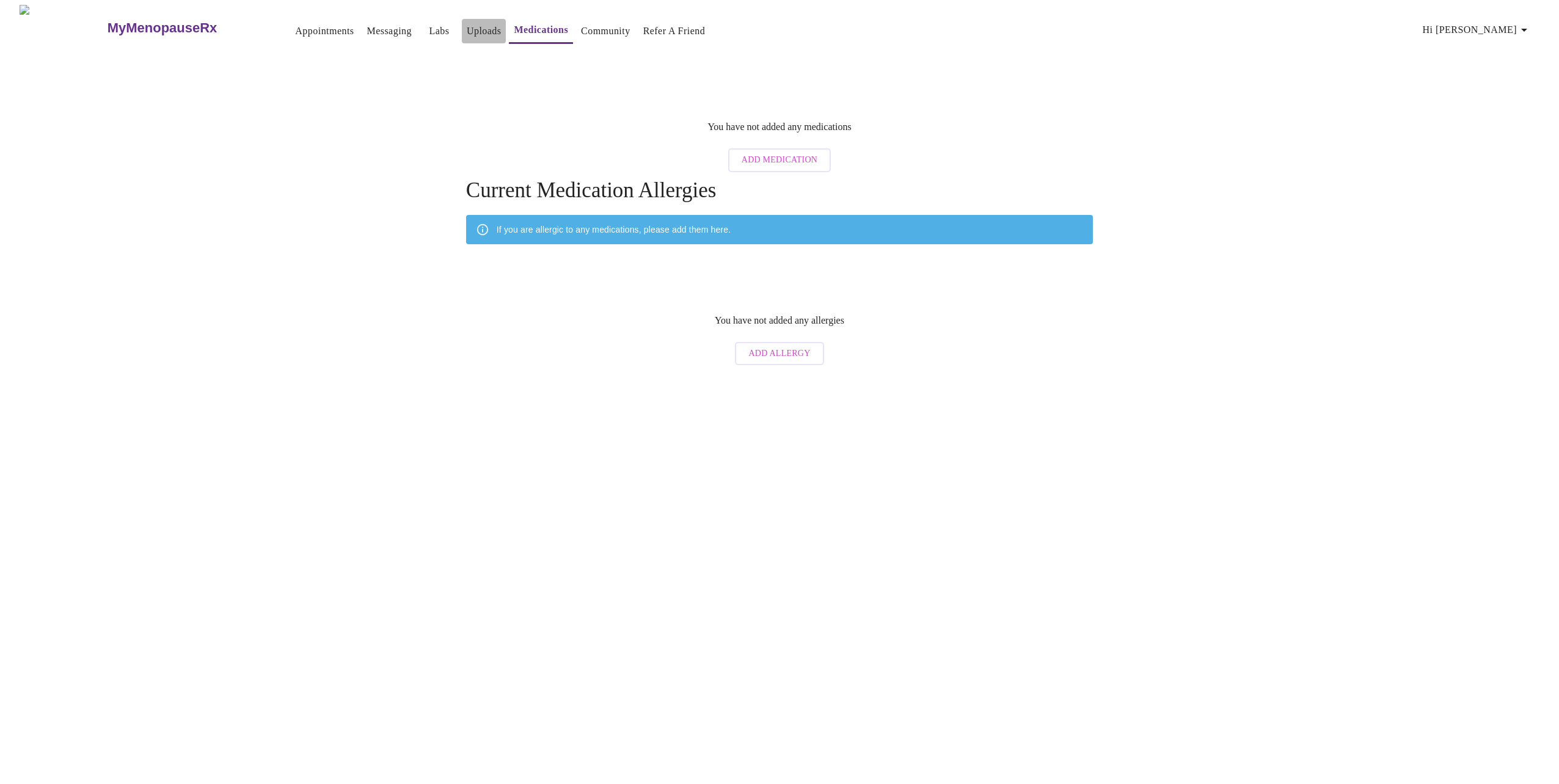
click at [467, 25] on link "Uploads" at bounding box center [484, 31] width 35 height 17
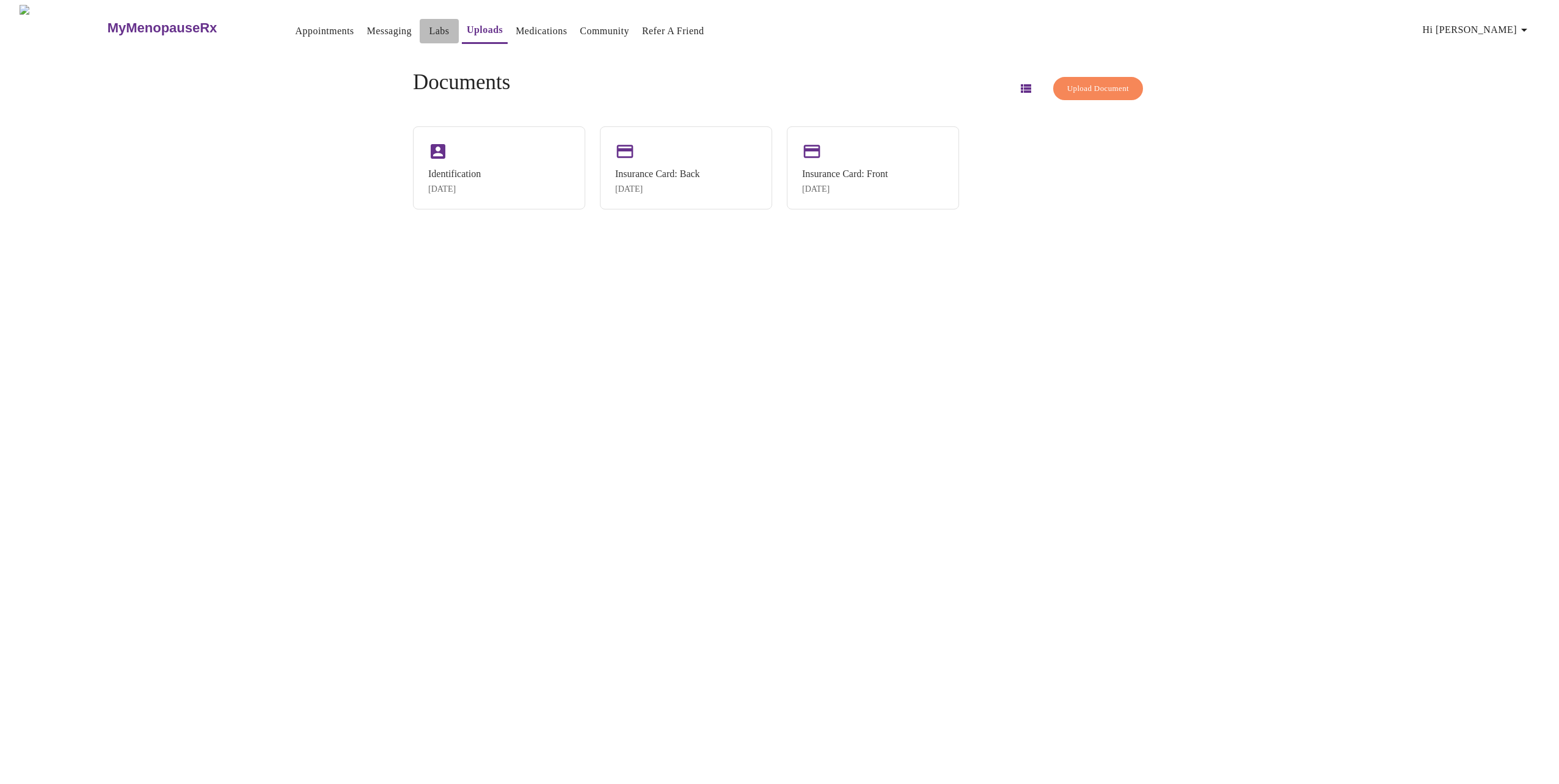
click at [429, 22] on link "Labs" at bounding box center [439, 31] width 20 height 17
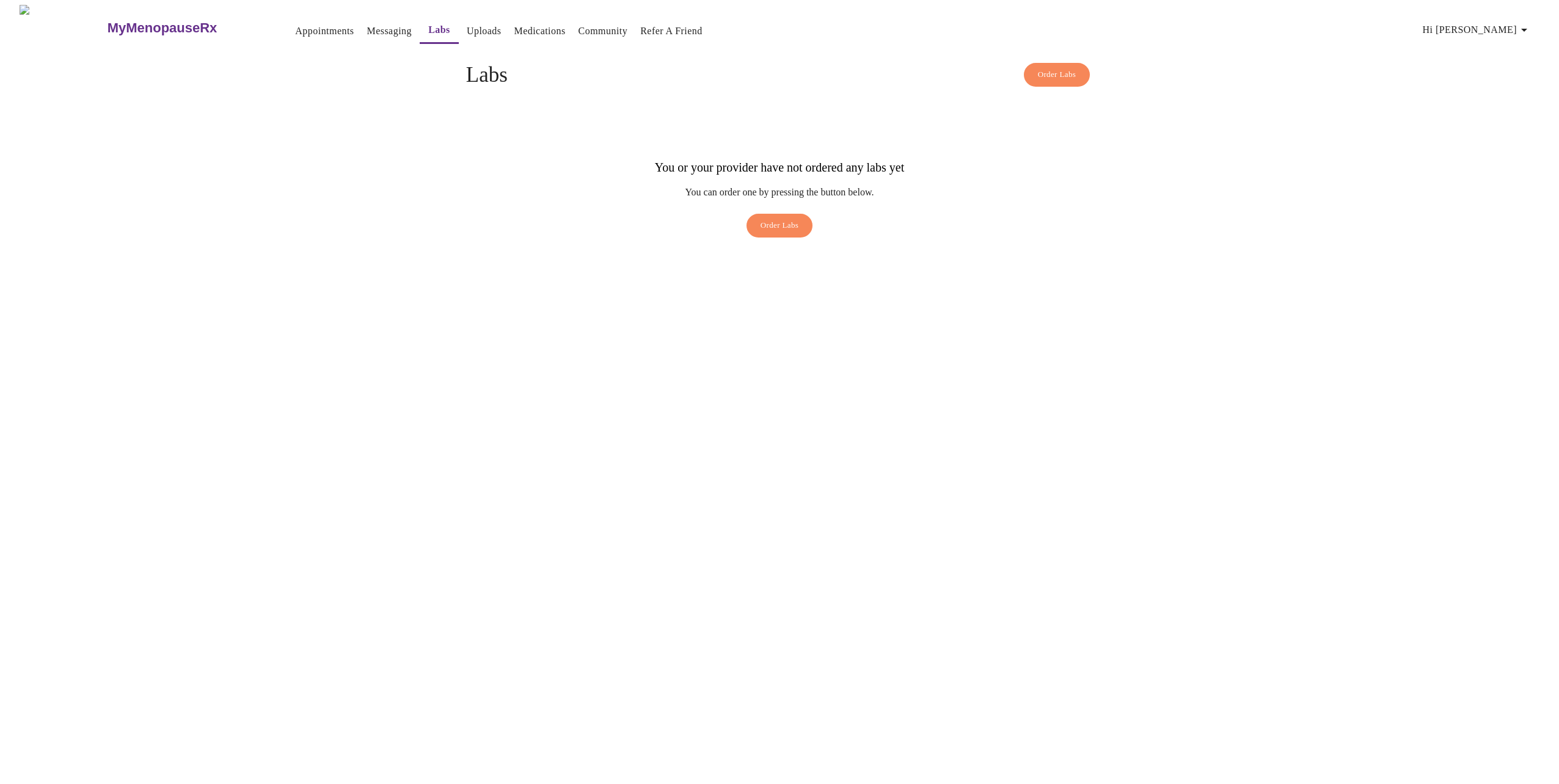
click at [367, 28] on link "Messaging" at bounding box center [390, 31] width 45 height 17
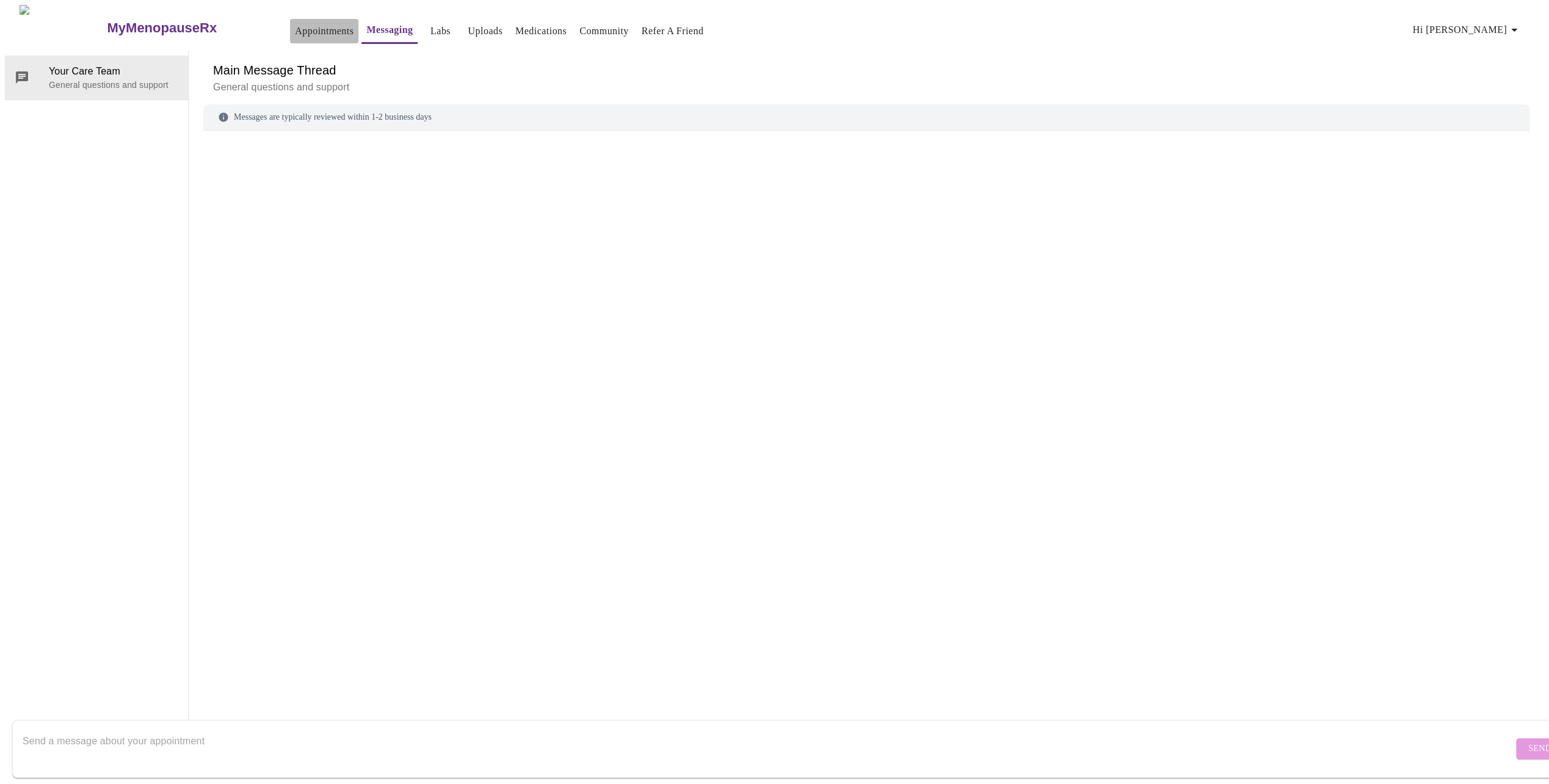
click at [295, 25] on link "Appointments" at bounding box center [324, 31] width 59 height 17
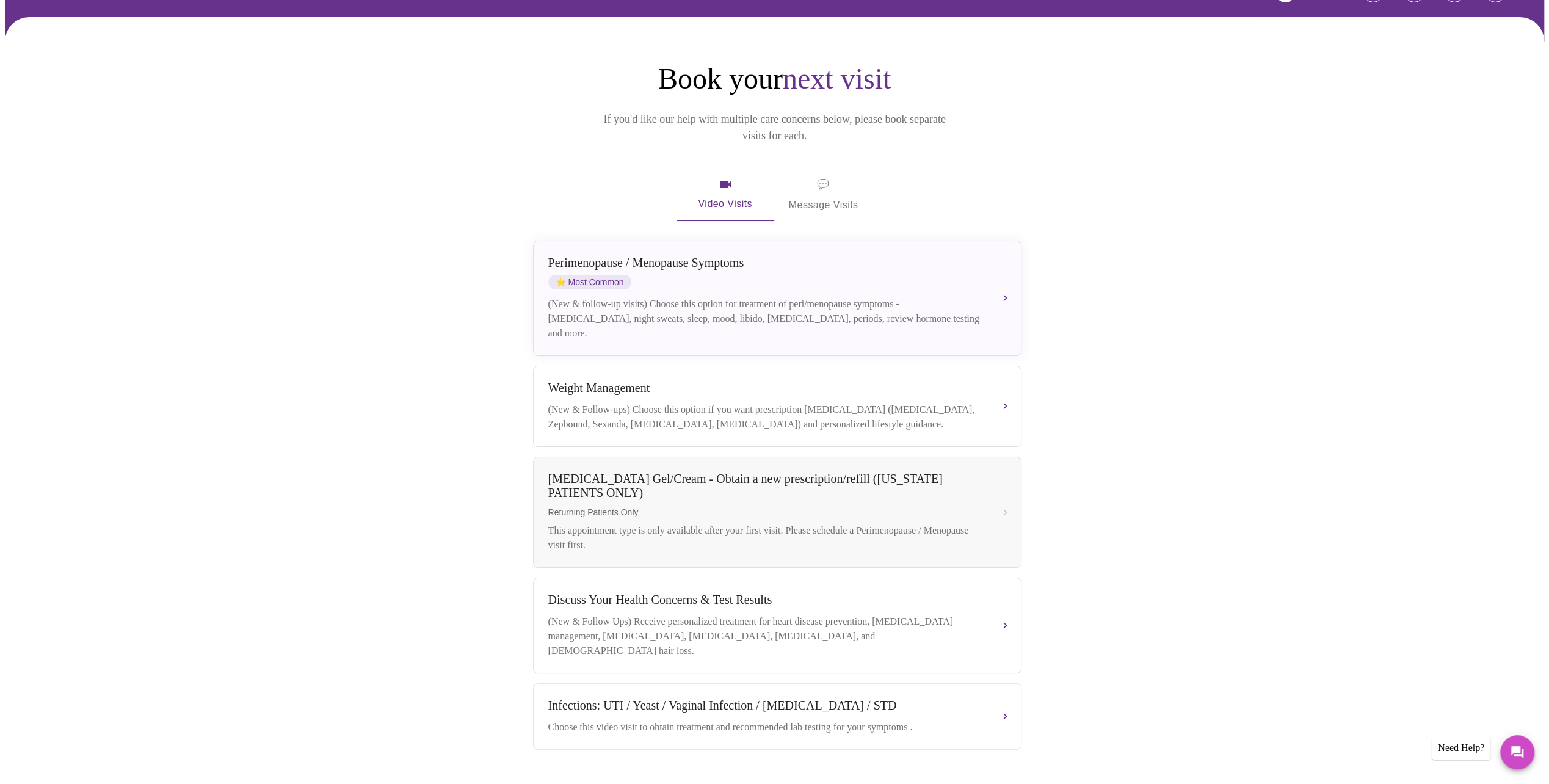
scroll to position [102, 0]
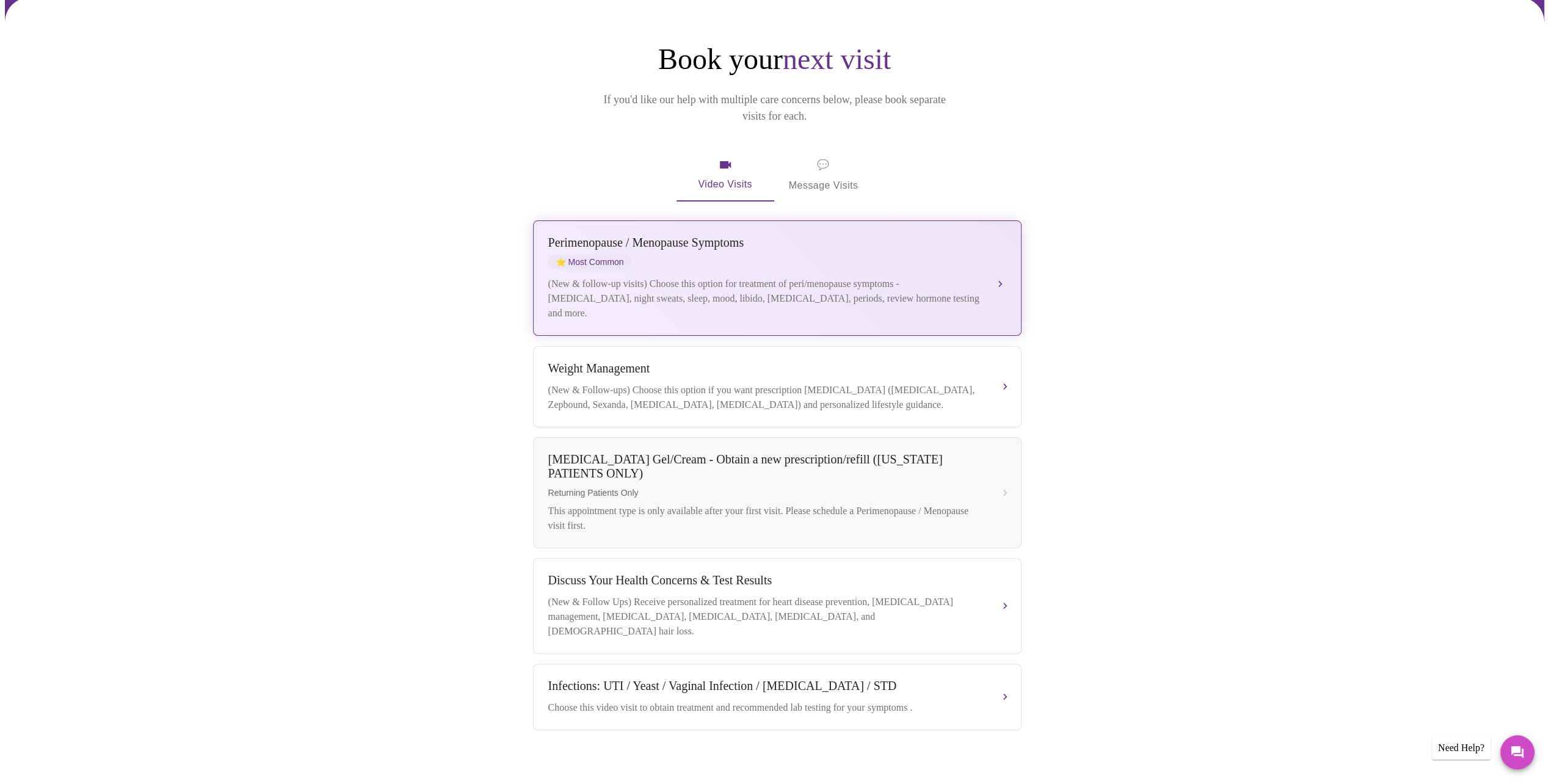
click at [737, 252] on div "[MEDICAL_DATA] / Menopause Symptoms ⭐ Most Common (New & follow-up visits) Choo…" at bounding box center [777, 278] width 458 height 85
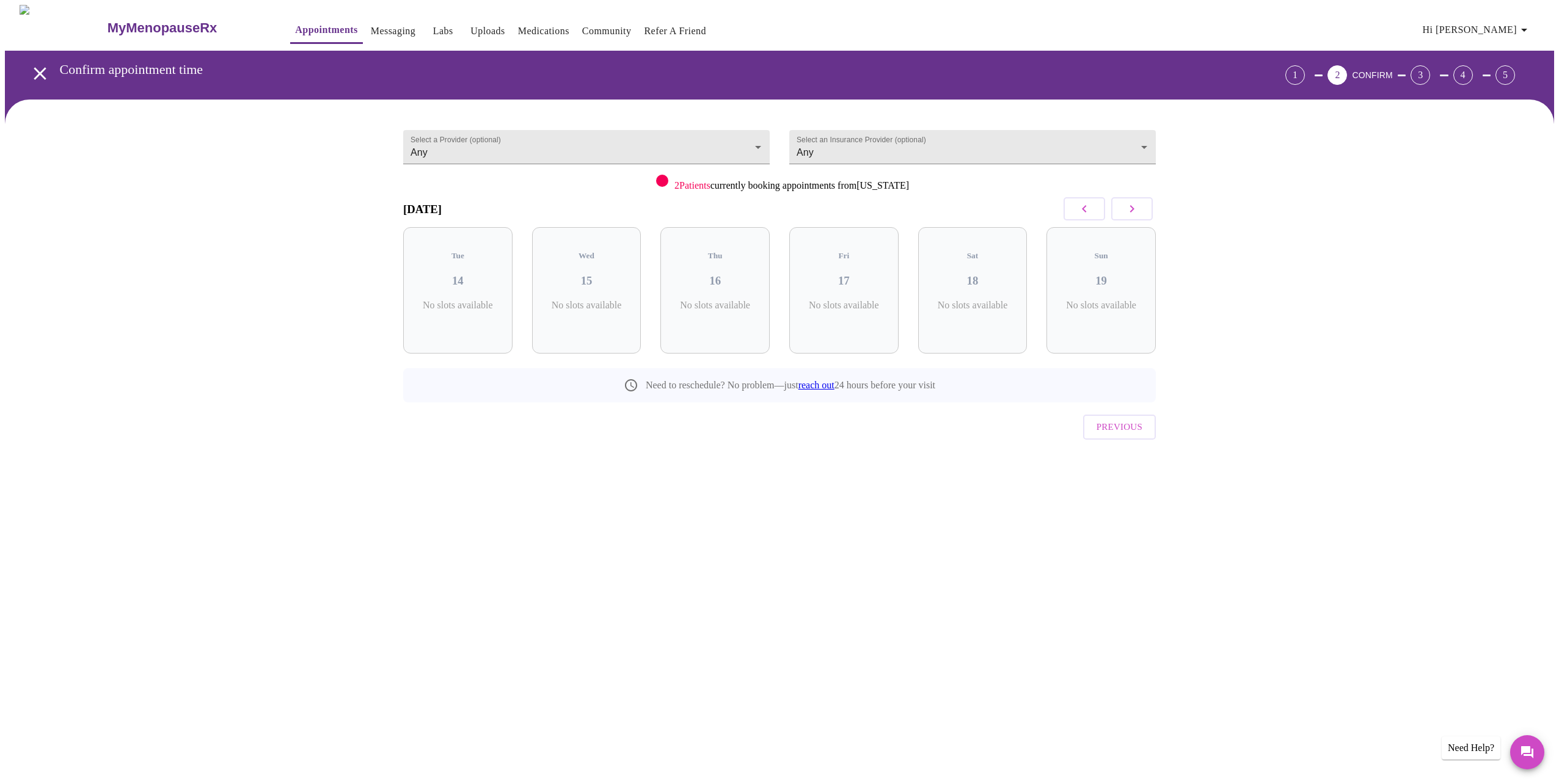
click at [1109, 204] on div at bounding box center [1108, 208] width 96 height 36
click at [1133, 207] on icon "button" at bounding box center [1132, 208] width 4 height 7
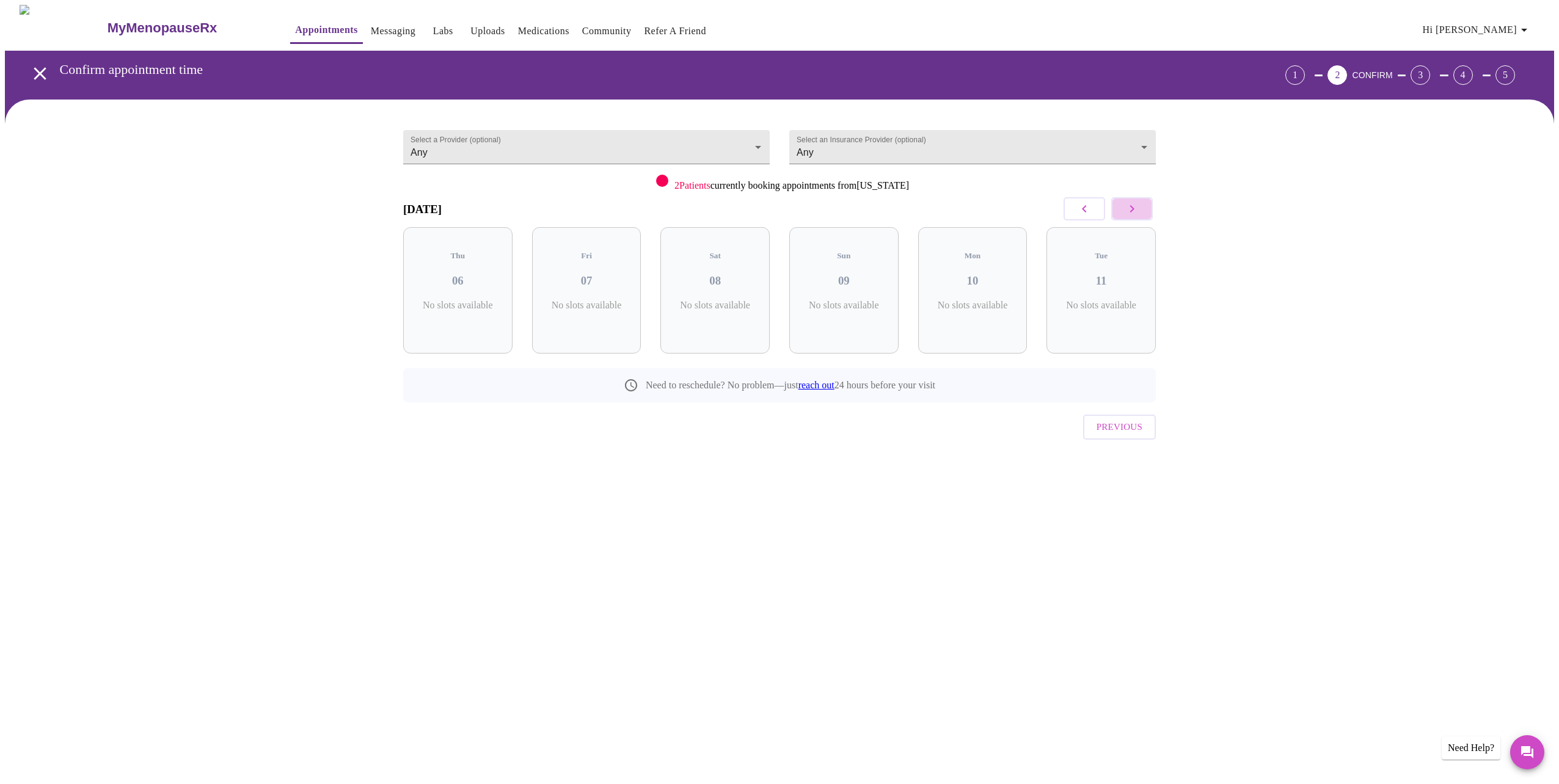
click at [1133, 207] on icon "button" at bounding box center [1132, 208] width 4 height 7
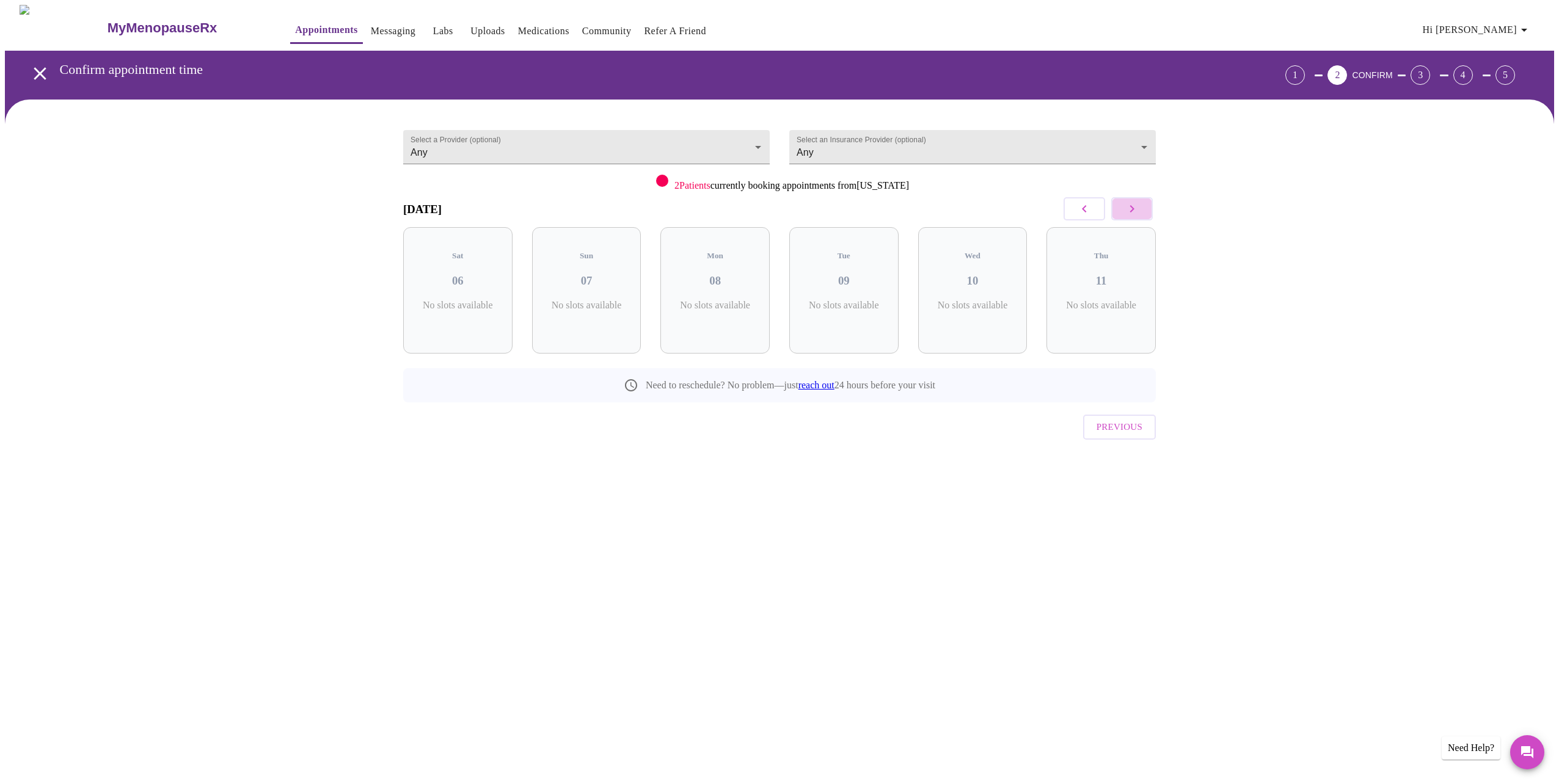
click at [1133, 207] on icon "button" at bounding box center [1132, 208] width 4 height 7
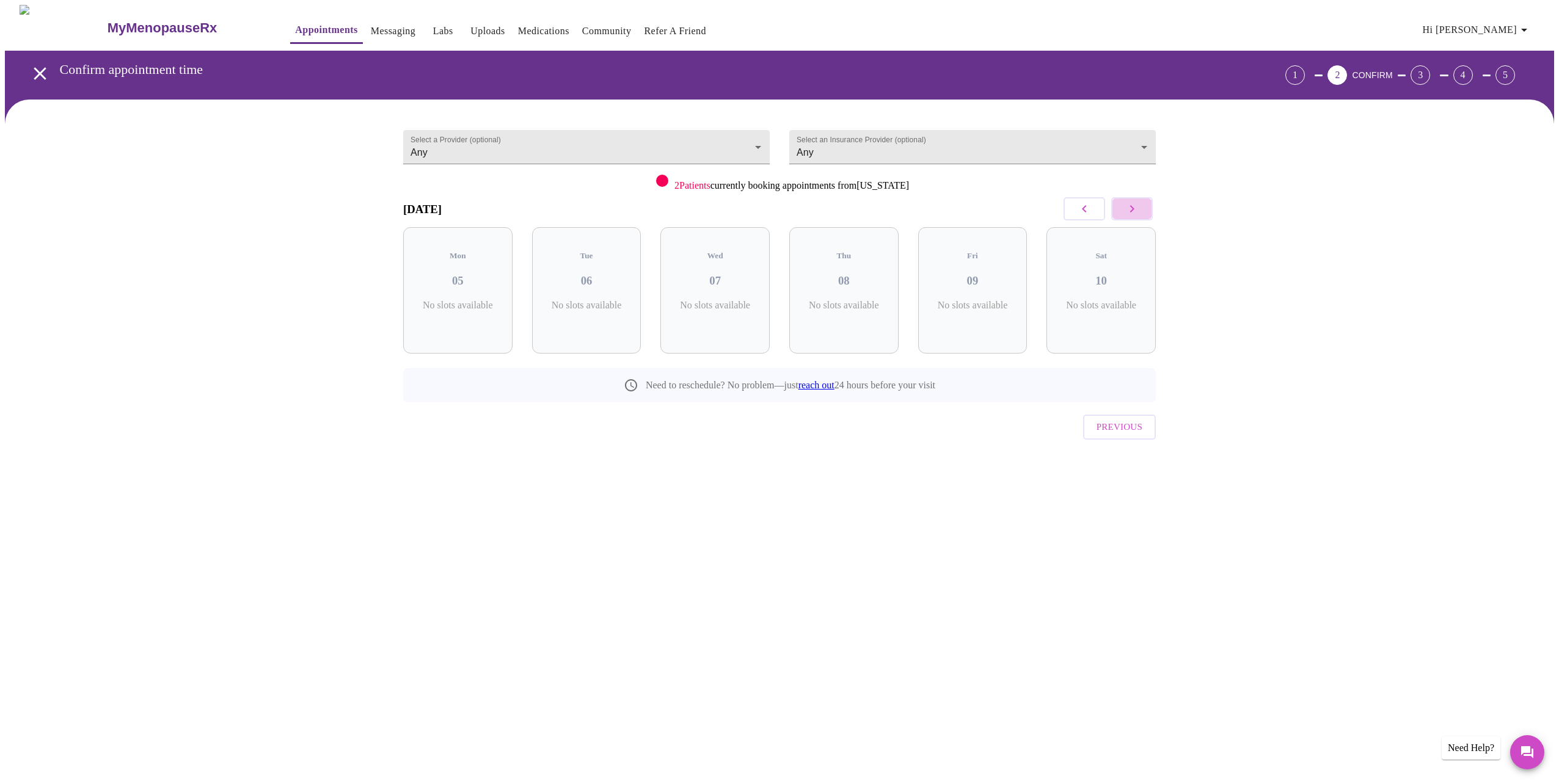
click at [1133, 207] on icon "button" at bounding box center [1132, 208] width 4 height 7
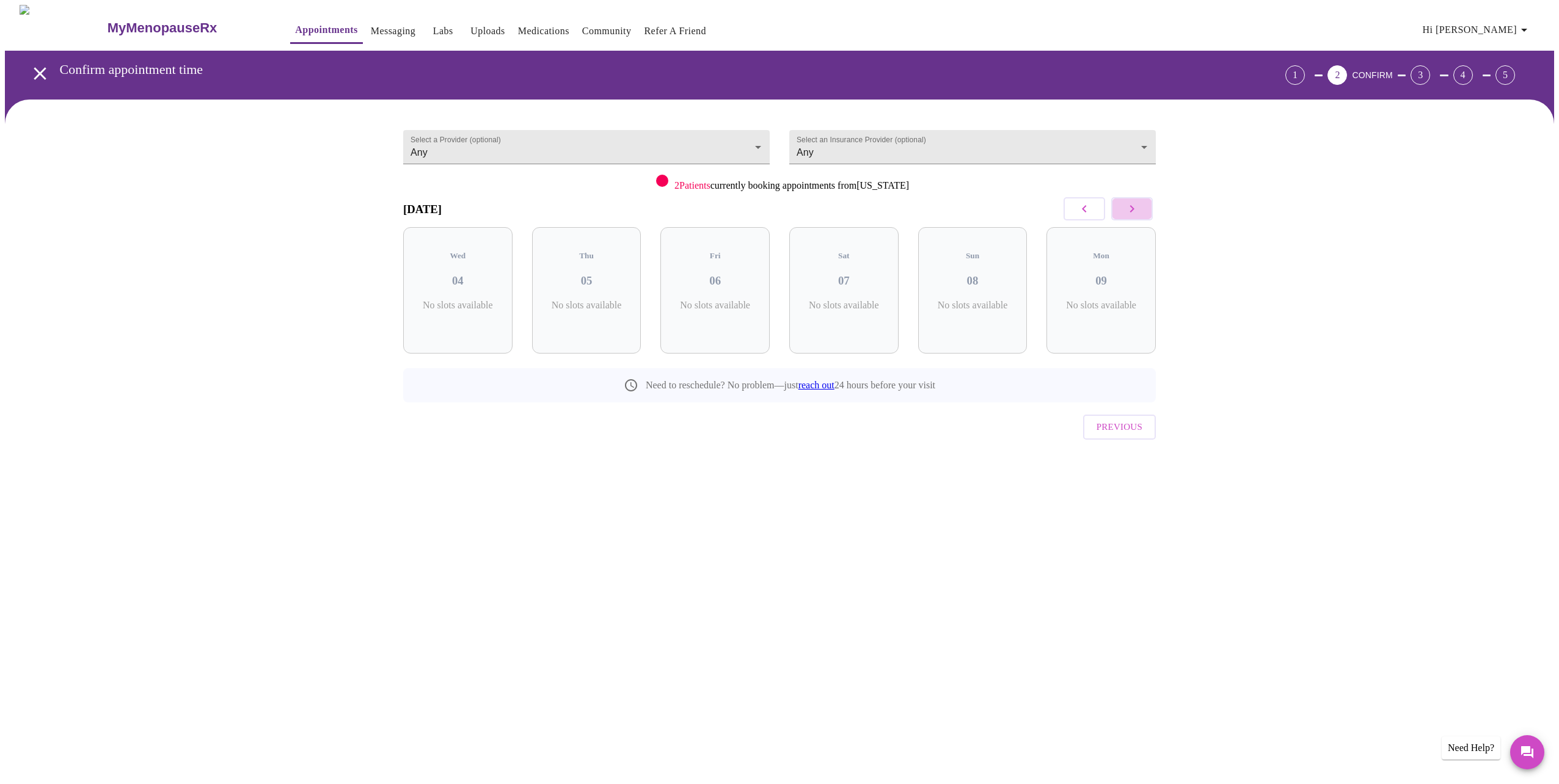
click at [1133, 207] on icon "button" at bounding box center [1132, 208] width 4 height 7
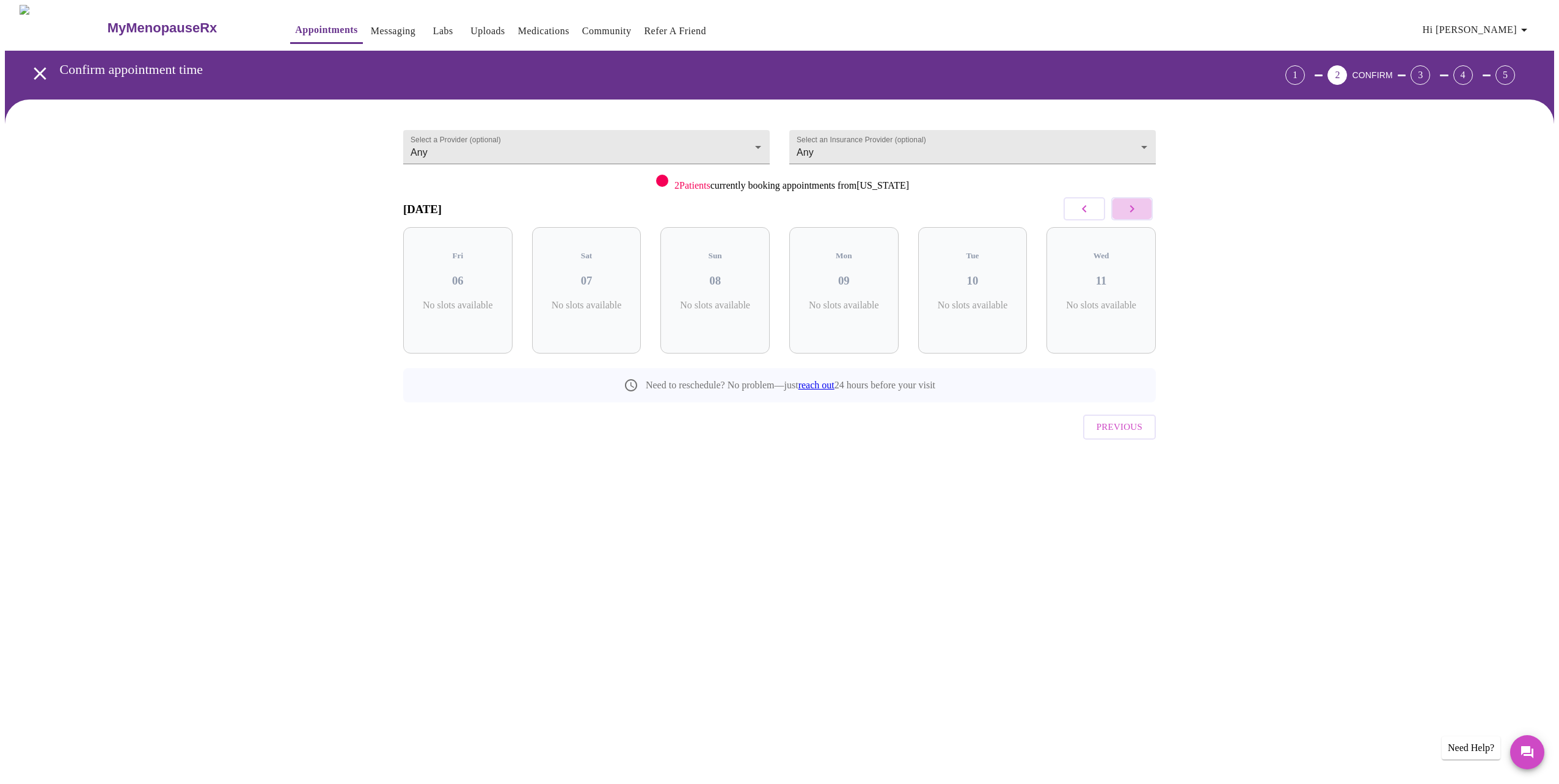
click at [1133, 207] on icon "button" at bounding box center [1132, 208] width 4 height 7
